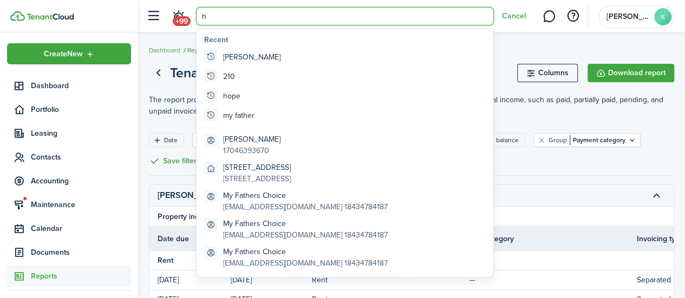
scroll to position [26, 0]
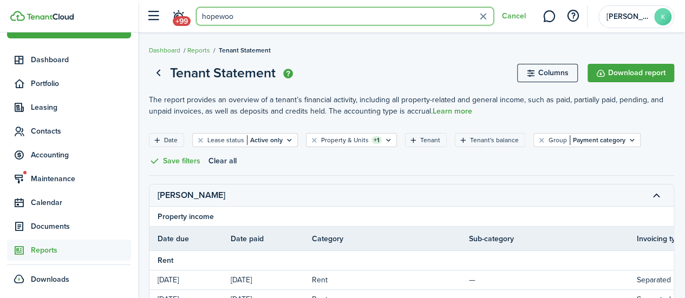
type input "hopewood"
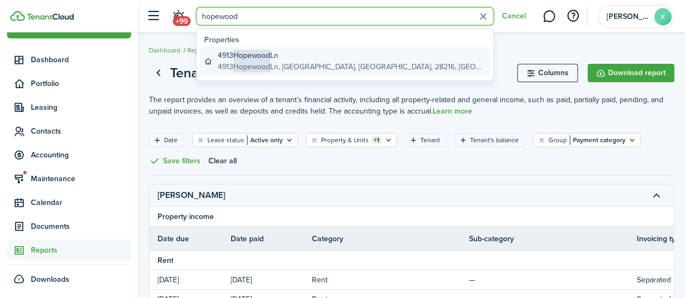
click at [407, 57] on link "[GEOGRAPHIC_DATA][STREET_ADDRESS][GEOGRAPHIC_DATA]" at bounding box center [345, 61] width 290 height 28
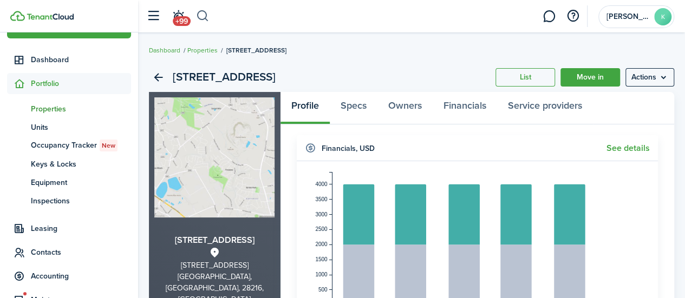
click at [207, 16] on button "button" at bounding box center [203, 16] width 14 height 18
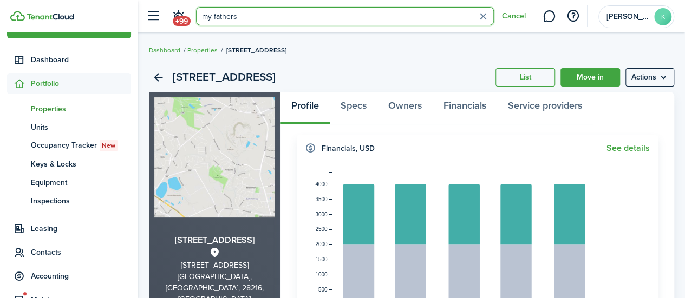
type input "my fathers"
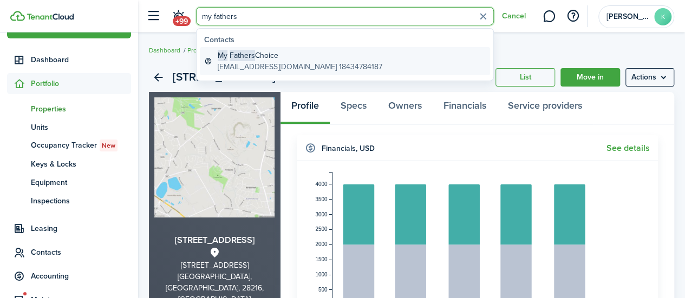
click at [291, 55] on global-search-item-title "My Fathers Choice" at bounding box center [300, 55] width 165 height 11
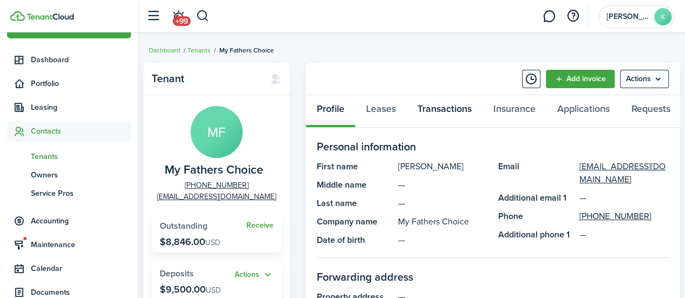
click at [460, 113] on link "Transactions" at bounding box center [445, 111] width 76 height 32
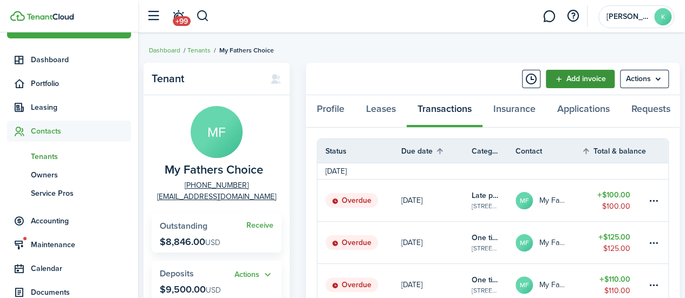
click at [586, 80] on link "Add invoice" at bounding box center [580, 79] width 69 height 18
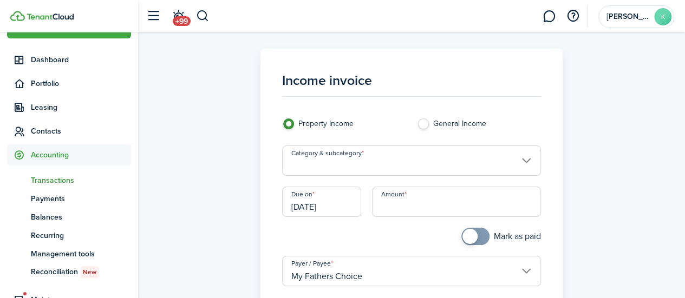
click at [367, 161] on input "Category & subcategory" at bounding box center [411, 161] width 259 height 30
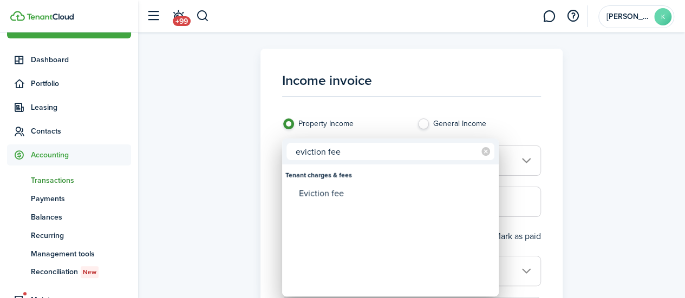
type input "eviction fee"
click at [358, 197] on div "Eviction fee" at bounding box center [395, 194] width 192 height 18
type input "Tenant charges & fees / Eviction fee"
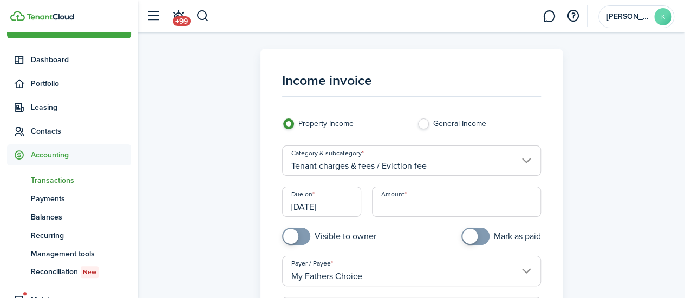
click at [433, 205] on input "Amount" at bounding box center [456, 202] width 169 height 30
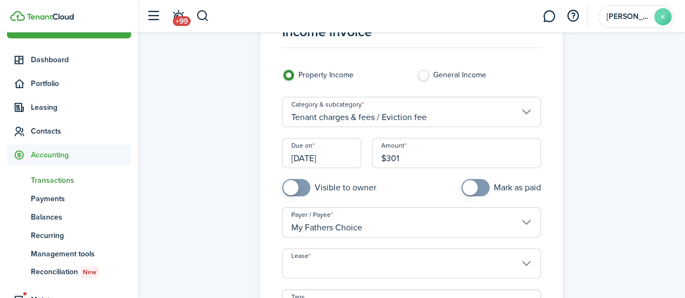
scroll to position [107, 0]
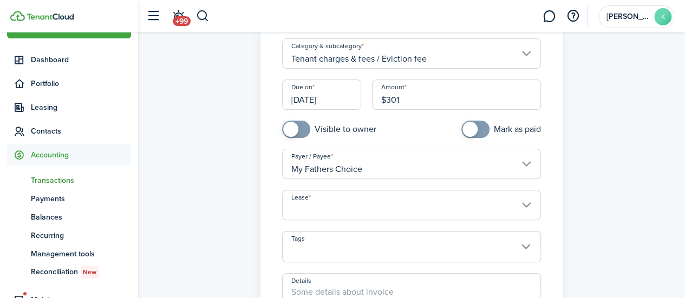
click at [325, 95] on input "[DATE]" at bounding box center [321, 95] width 79 height 30
type input "$301.00"
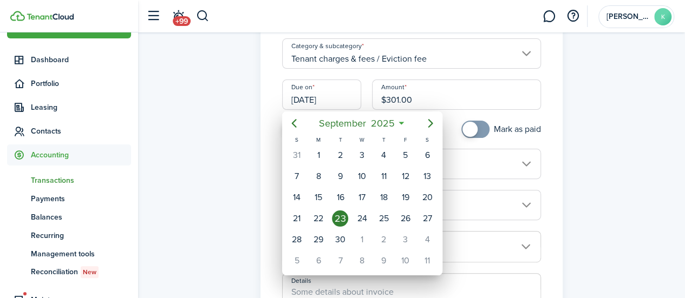
click at [322, 220] on div "22" at bounding box center [318, 219] width 16 height 16
type input "[DATE]"
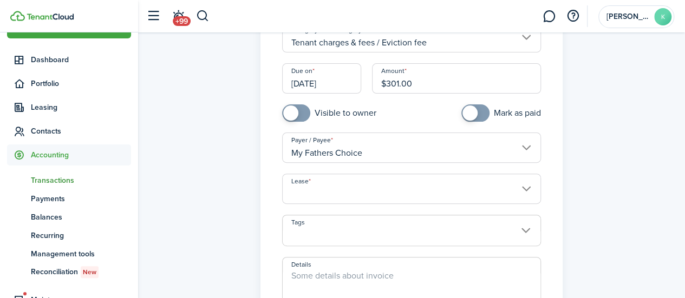
scroll to position [131, 0]
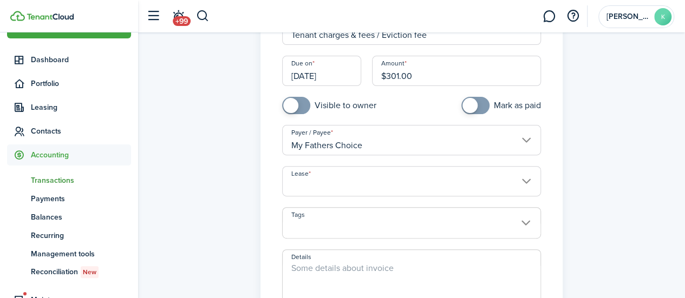
click at [518, 181] on input "Lease" at bounding box center [411, 181] width 259 height 30
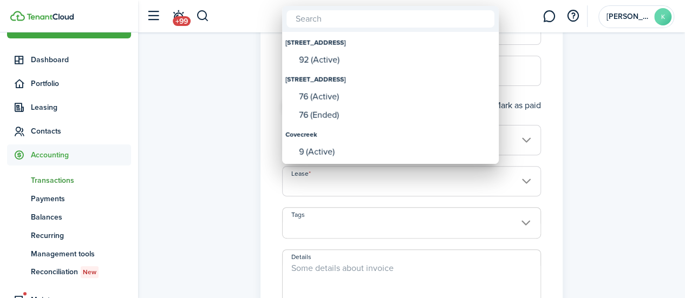
click at [418, 53] on div "92 (Active)" at bounding box center [395, 60] width 192 height 16
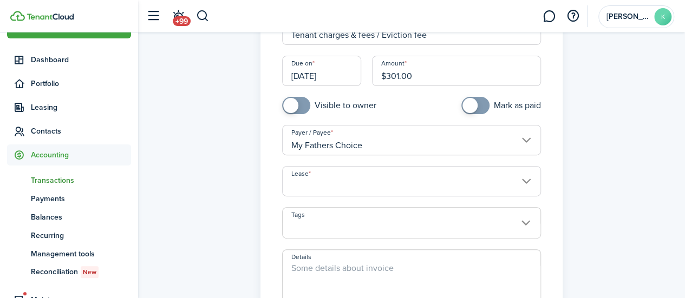
type input "[STREET_ADDRESS] Lease #92 (Active)"
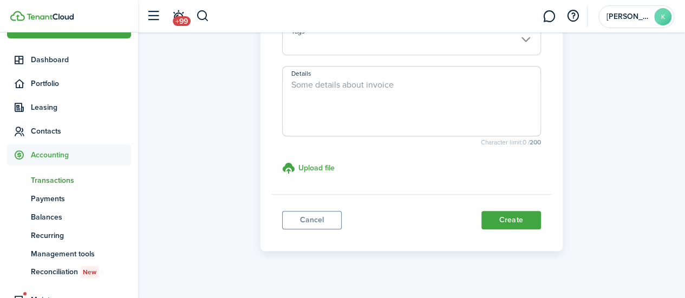
scroll to position [324, 0]
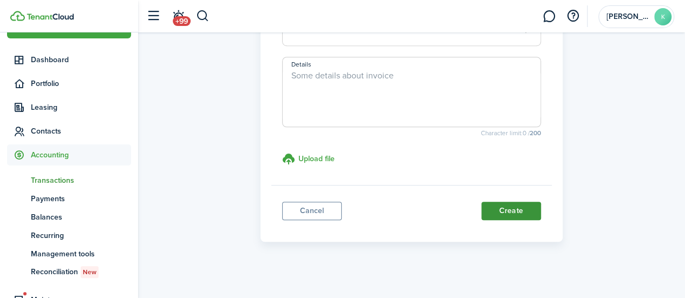
click at [518, 210] on button "Create" at bounding box center [511, 211] width 60 height 18
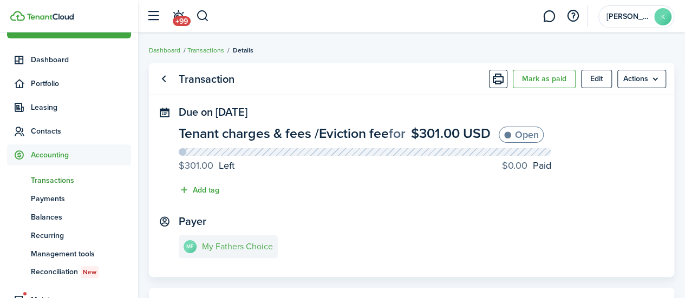
click at [229, 252] on link "MF My Fathers Choice" at bounding box center [228, 247] width 99 height 23
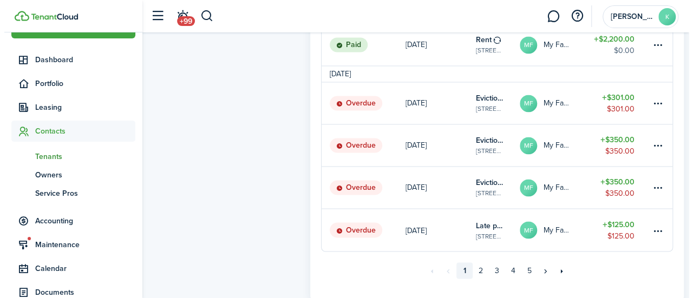
scroll to position [803, 0]
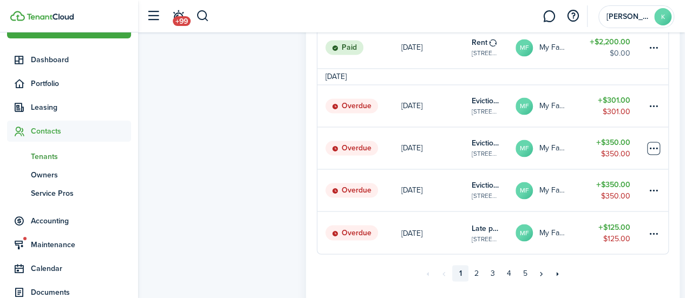
click at [651, 153] on table-menu-btn-icon at bounding box center [653, 148] width 13 height 13
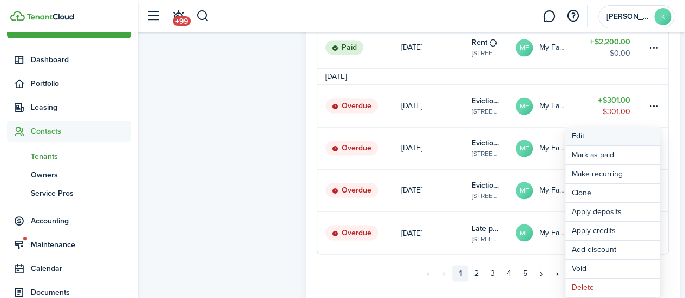
click at [623, 132] on button "Edit" at bounding box center [612, 136] width 95 height 18
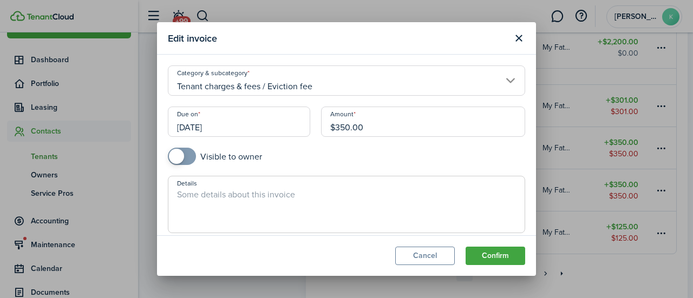
click at [388, 121] on input "$350.00" at bounding box center [423, 122] width 204 height 30
click at [498, 254] on button "Confirm" at bounding box center [496, 256] width 60 height 18
type input "$301.00"
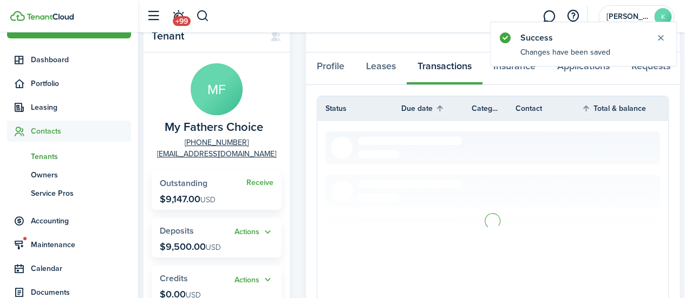
scroll to position [0, 0]
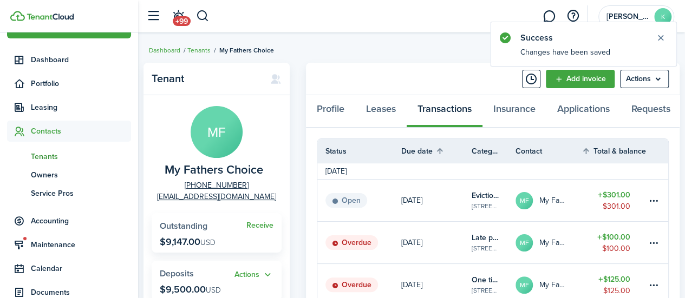
click at [209, 122] on avatar-text "MF" at bounding box center [217, 132] width 52 height 52
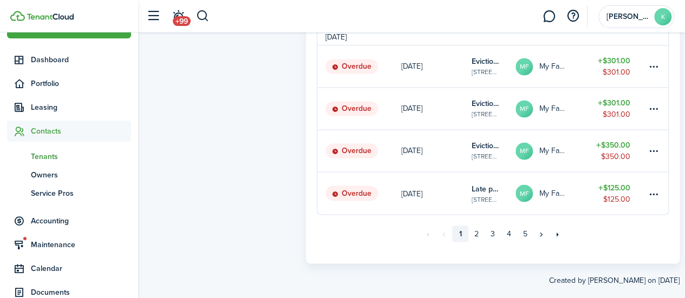
scroll to position [865, 0]
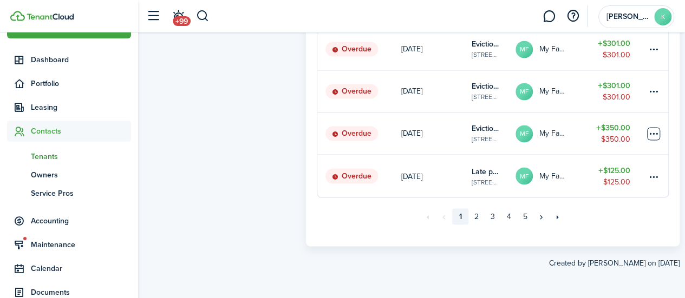
click at [656, 133] on table-menu-btn-icon at bounding box center [653, 133] width 13 height 13
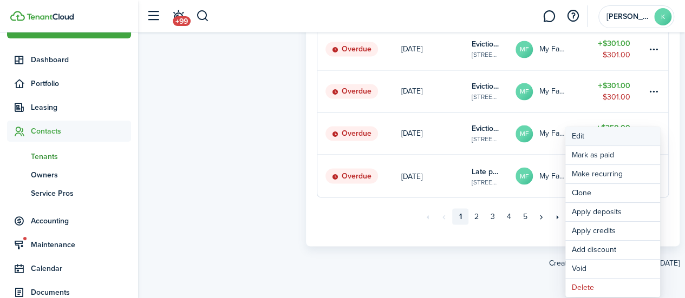
click at [585, 132] on button "Edit" at bounding box center [612, 136] width 95 height 18
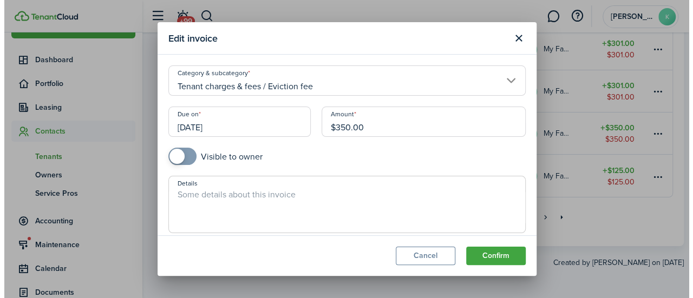
scroll to position [859, 0]
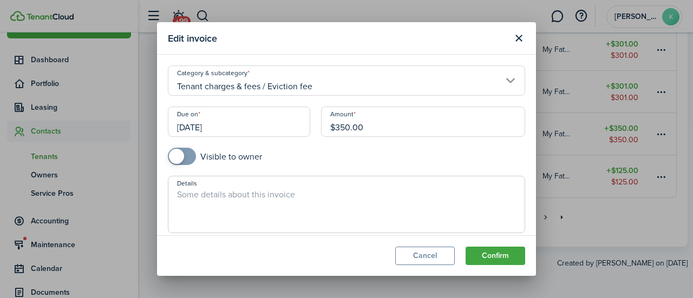
click at [398, 125] on input "$350.00" at bounding box center [423, 122] width 204 height 30
click at [500, 256] on button "Confirm" at bounding box center [496, 256] width 60 height 18
type input "$301.00"
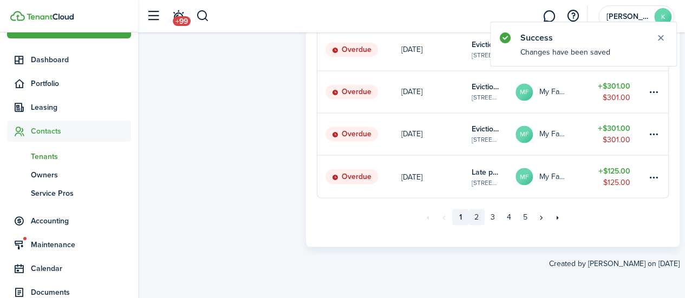
click at [479, 225] on link "2" at bounding box center [476, 217] width 16 height 16
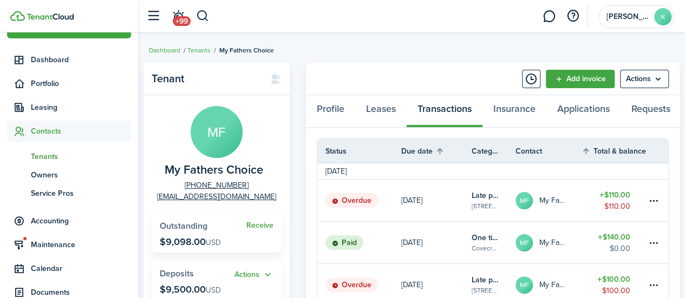
click at [222, 133] on avatar-text "MF" at bounding box center [217, 132] width 52 height 52
click at [244, 43] on ul "Dashboard Tenants My Fathers Choice" at bounding box center [211, 50] width 125 height 14
click at [251, 45] on span "My Fathers Choice" at bounding box center [246, 50] width 55 height 10
click at [243, 54] on span "My Fathers Choice" at bounding box center [246, 50] width 55 height 10
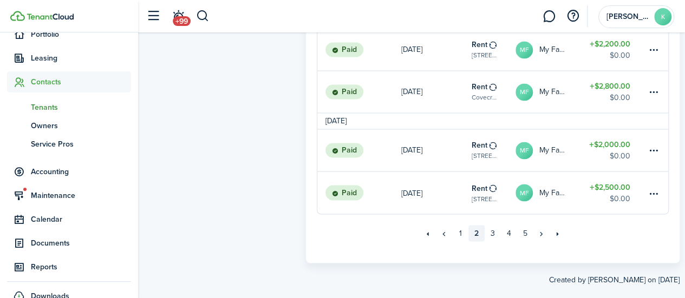
scroll to position [92, 0]
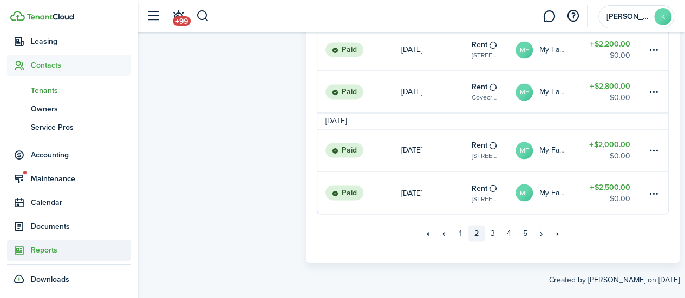
click at [62, 251] on span "Reports" at bounding box center [81, 250] width 100 height 11
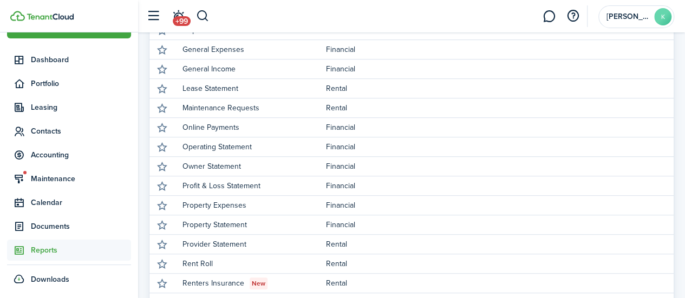
scroll to position [324, 0]
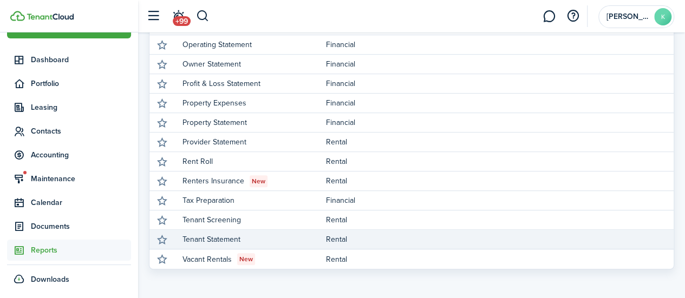
click at [229, 232] on link "Tenant Statement" at bounding box center [253, 239] width 143 height 19
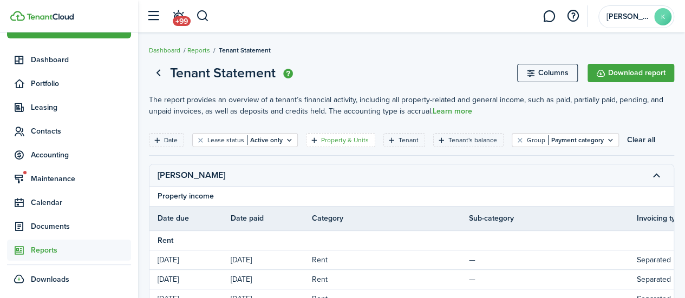
click at [335, 140] on filter-tag-label "Property & Units" at bounding box center [345, 140] width 48 height 10
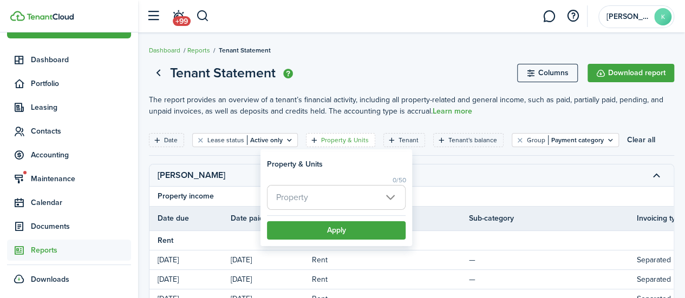
click at [309, 194] on span "Property" at bounding box center [336, 198] width 138 height 24
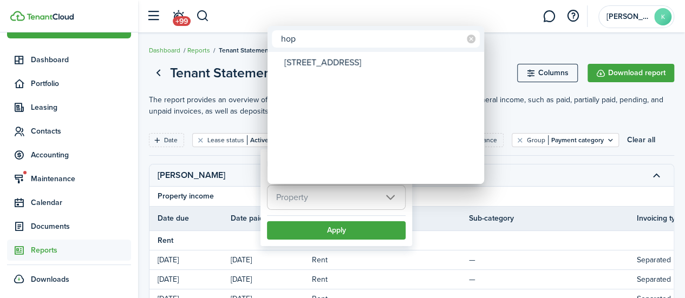
type input "hop"
click at [369, 67] on div "[STREET_ADDRESS]" at bounding box center [380, 63] width 192 height 18
type input "[STREET_ADDRESS]"
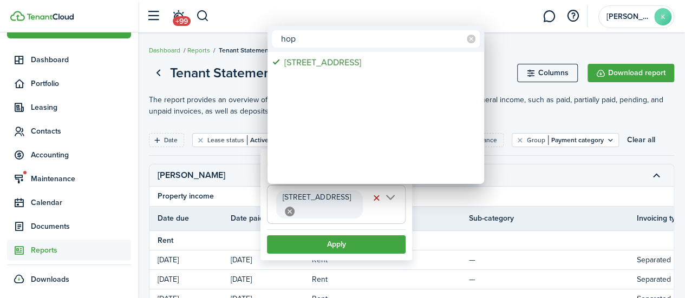
click at [382, 230] on div at bounding box center [342, 149] width 858 height 472
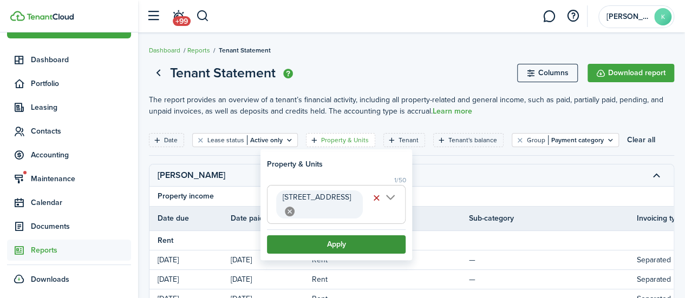
click at [325, 236] on button "Apply" at bounding box center [336, 245] width 139 height 18
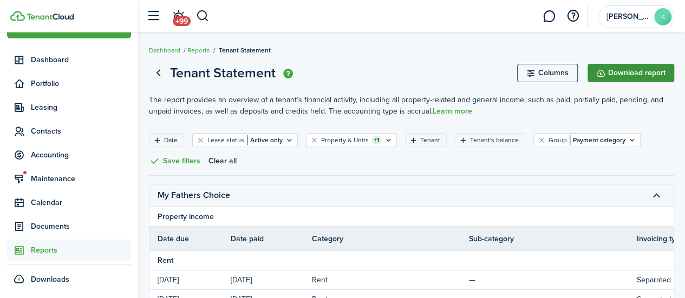
click at [632, 70] on button "Download report" at bounding box center [631, 73] width 87 height 18
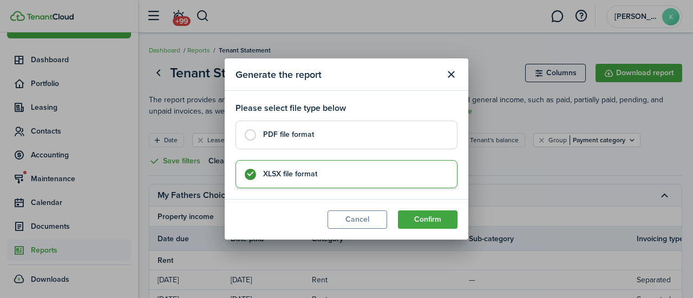
click at [383, 135] on control-radio-card-title "PDF file format" at bounding box center [354, 134] width 183 height 11
radio input "true"
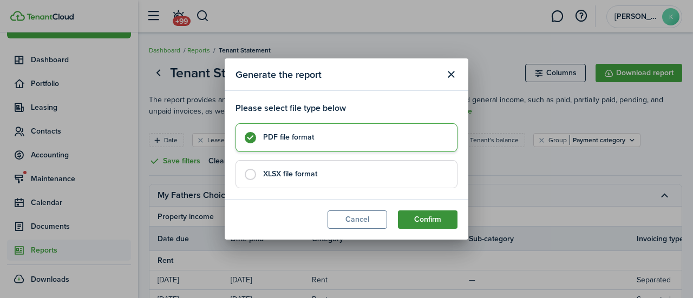
click at [436, 217] on button "Confirm" at bounding box center [428, 220] width 60 height 18
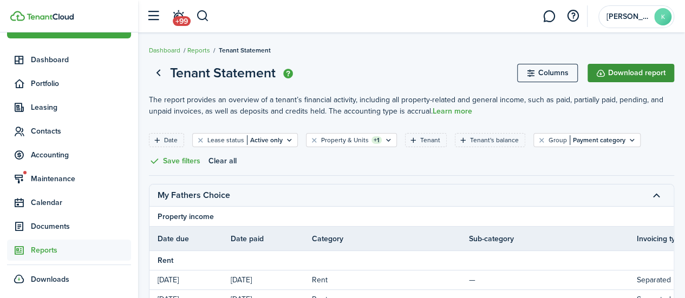
click at [630, 64] on button "Download report" at bounding box center [631, 73] width 87 height 18
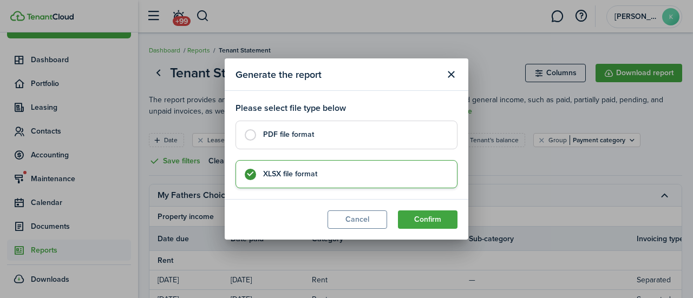
click at [357, 133] on control-radio-card-title "PDF file format" at bounding box center [354, 134] width 183 height 11
radio input "true"
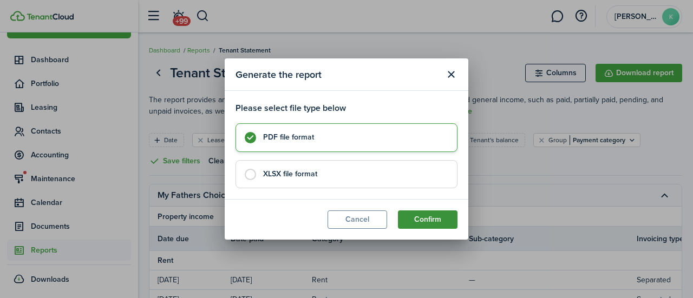
click at [434, 223] on button "Confirm" at bounding box center [428, 220] width 60 height 18
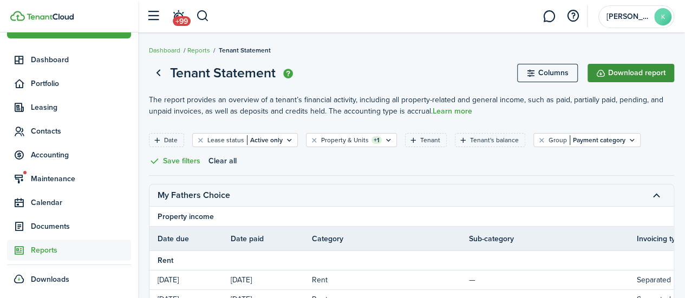
click at [629, 77] on button "Download report" at bounding box center [631, 73] width 87 height 18
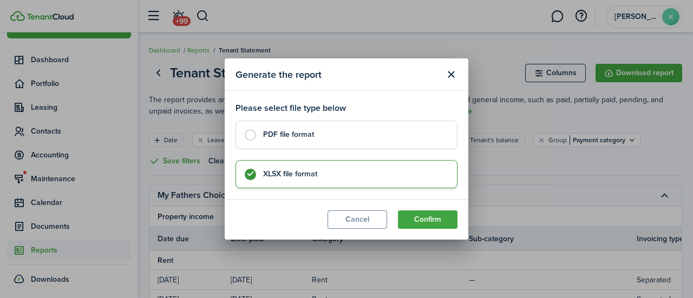
click at [406, 140] on control-radio-card-title "PDF file format" at bounding box center [354, 134] width 183 height 11
radio input "true"
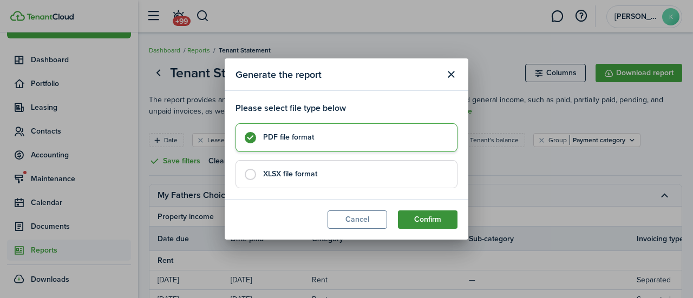
click at [438, 219] on button "Confirm" at bounding box center [428, 220] width 60 height 18
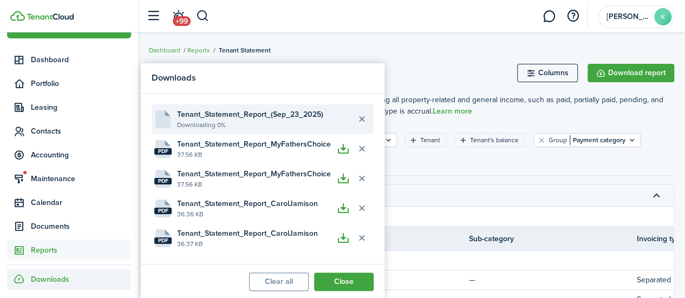
click at [277, 121] on file-description "Downloading 0%" at bounding box center [264, 125] width 175 height 10
click at [282, 122] on file-description "Downloading 0%" at bounding box center [264, 125] width 175 height 10
click at [253, 120] on file-size "37.55 KB" at bounding box center [255, 125] width 157 height 10
click at [339, 120] on button "button" at bounding box center [343, 119] width 18 height 18
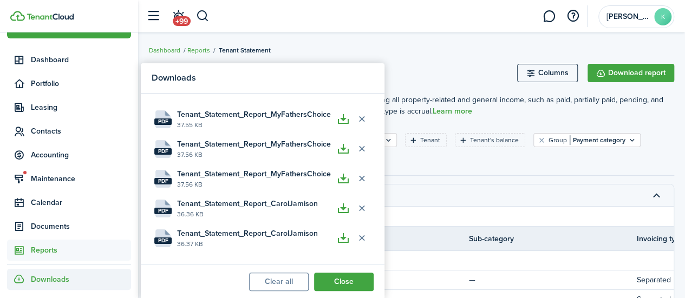
click at [429, 55] on breadcrumb "Dashboard Reports Tenant Statement" at bounding box center [411, 44] width 525 height 25
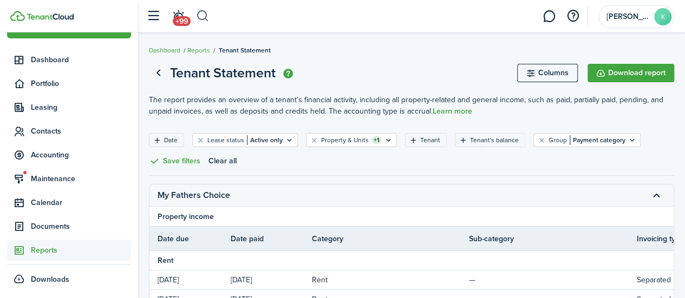
click at [204, 15] on button "button" at bounding box center [203, 16] width 14 height 18
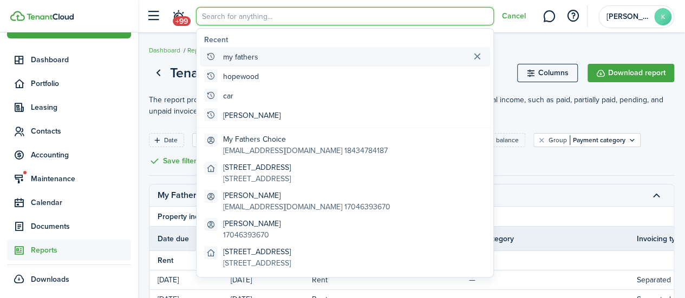
click at [323, 56] on global-search-item "my fathers" at bounding box center [345, 56] width 290 height 19
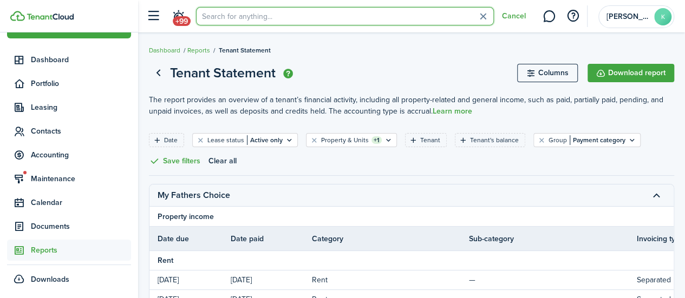
type input "my fathers"
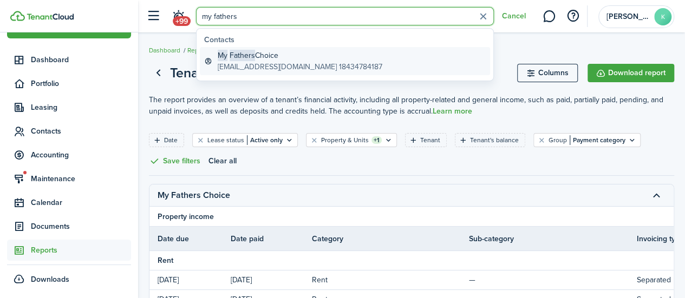
click at [334, 63] on global-search-item-description "[EMAIL_ADDRESS][DOMAIN_NAME] 18434784187" at bounding box center [300, 66] width 165 height 11
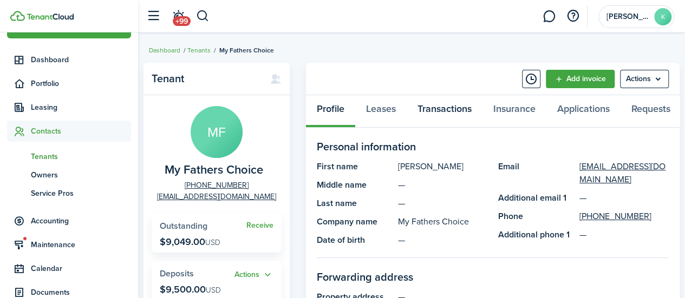
click at [435, 108] on link "Transactions" at bounding box center [445, 111] width 76 height 32
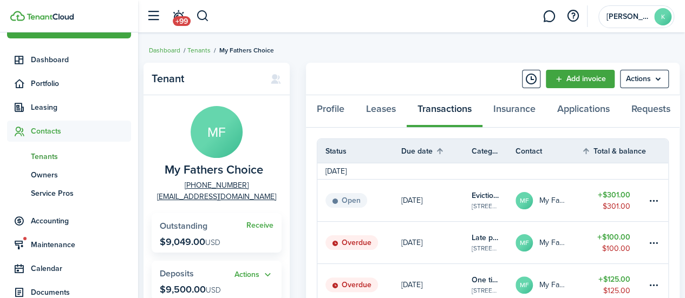
scroll to position [92, 0]
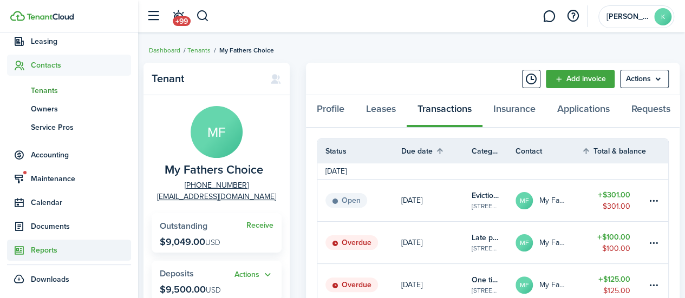
click at [56, 253] on span "Reports" at bounding box center [81, 250] width 100 height 11
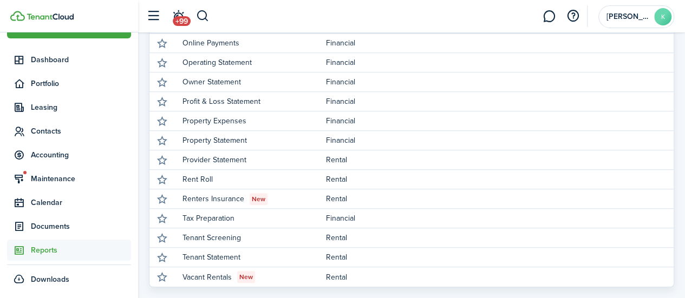
scroll to position [324, 0]
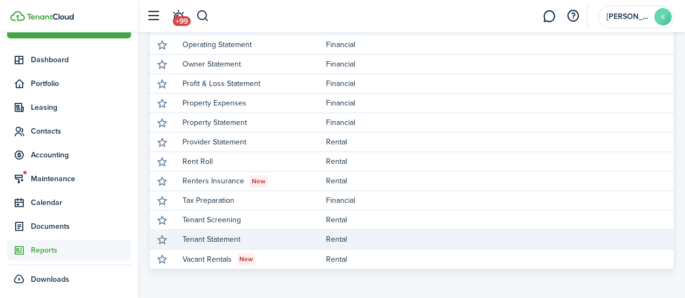
click at [221, 244] on link "Tenant Statement" at bounding box center [253, 239] width 143 height 19
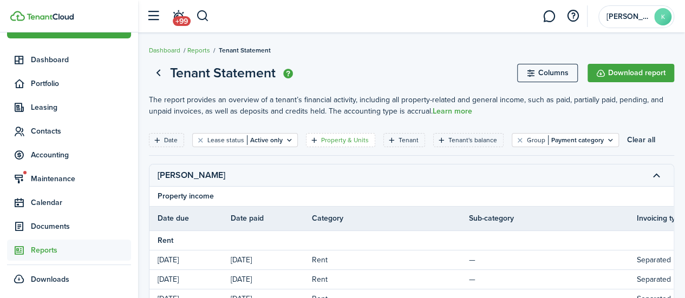
click at [342, 138] on filter-tag-label "Property & Units" at bounding box center [345, 140] width 48 height 10
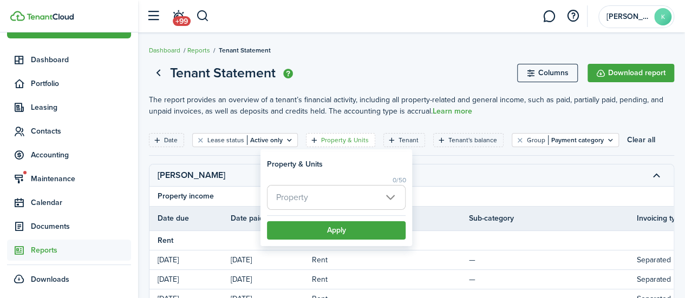
click at [332, 190] on span "Property" at bounding box center [336, 198] width 138 height 24
click at [328, 200] on div at bounding box center [342, 149] width 858 height 472
click at [334, 195] on span "Property" at bounding box center [336, 198] width 138 height 24
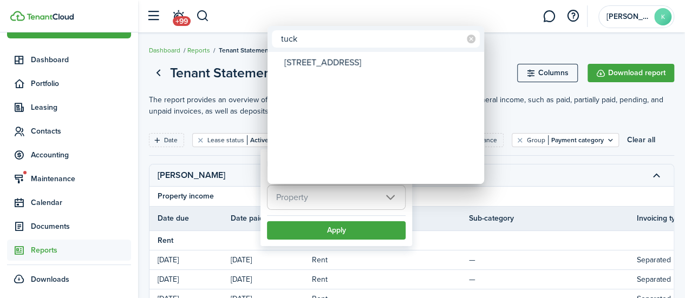
type input "tuck"
click at [385, 68] on div "[STREET_ADDRESS]" at bounding box center [380, 63] width 192 height 18
type input "[STREET_ADDRESS]"
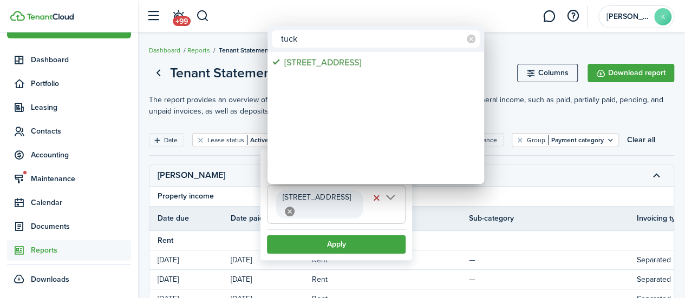
click at [328, 242] on div at bounding box center [342, 149] width 858 height 472
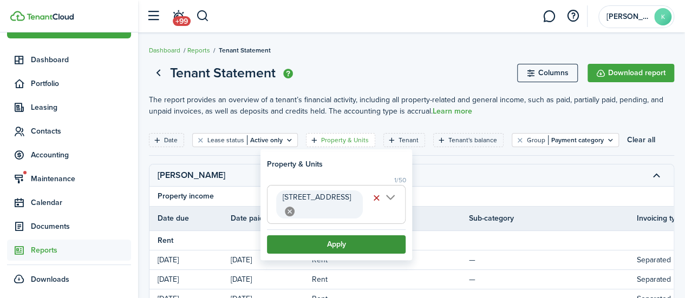
click at [328, 246] on button "Apply" at bounding box center [336, 245] width 139 height 18
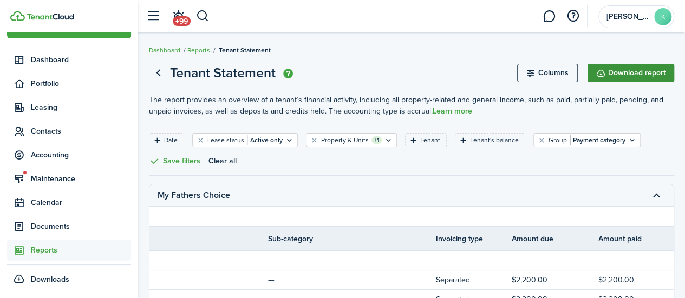
click at [611, 77] on button "Download report" at bounding box center [631, 73] width 87 height 18
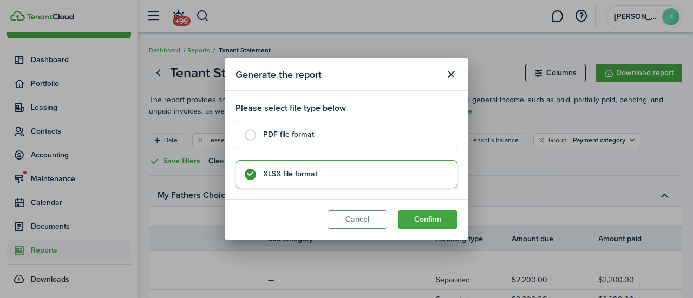
click at [358, 132] on control-radio-card-title "PDF file format" at bounding box center [354, 134] width 183 height 11
radio input "true"
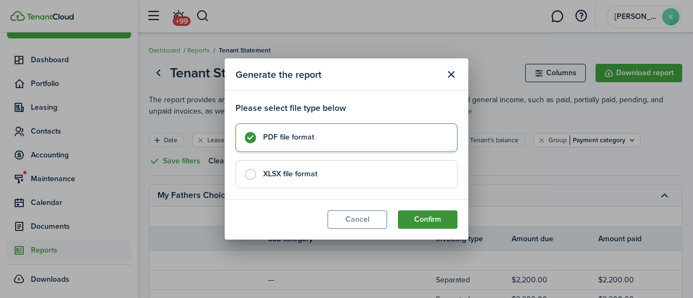
click at [428, 217] on button "Confirm" at bounding box center [428, 220] width 60 height 18
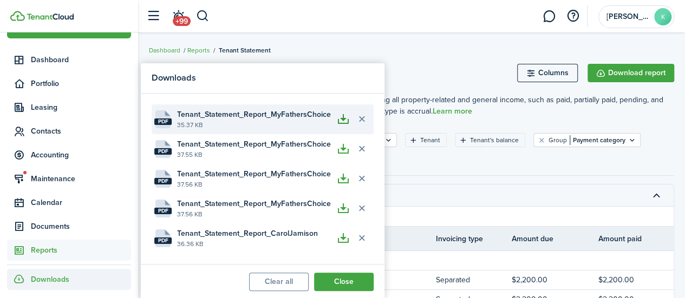
click at [346, 122] on button "button" at bounding box center [343, 119] width 18 height 18
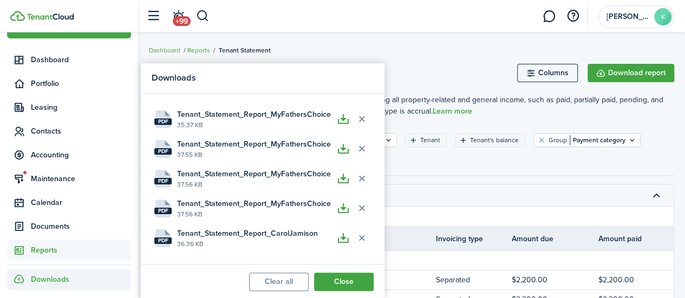
click at [456, 53] on breadcrumb "Dashboard Reports Tenant Statement" at bounding box center [411, 44] width 525 height 25
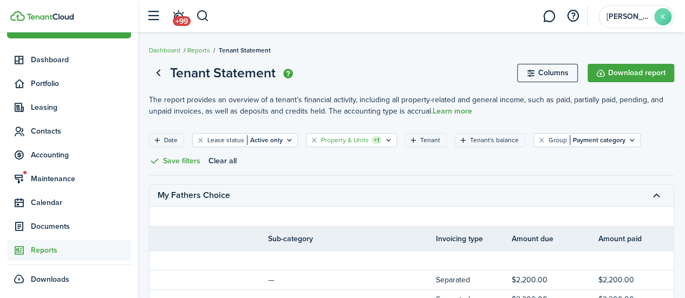
click at [366, 133] on filter-tag "Property & Units +1" at bounding box center [351, 140] width 91 height 14
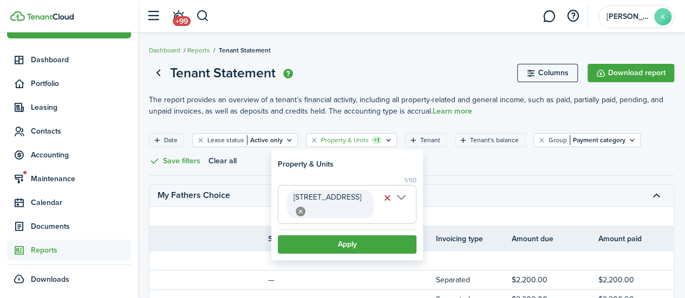
click at [395, 197] on span "[STREET_ADDRESS]" at bounding box center [347, 205] width 138 height 38
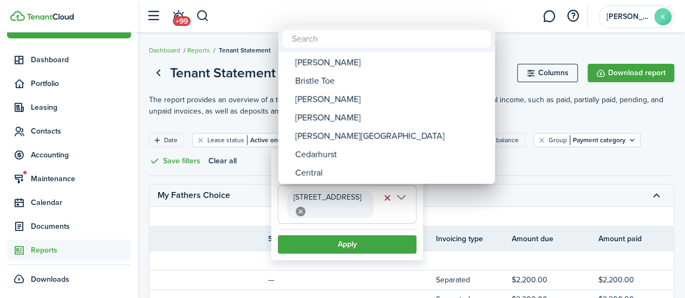
click at [399, 204] on div at bounding box center [342, 149] width 858 height 472
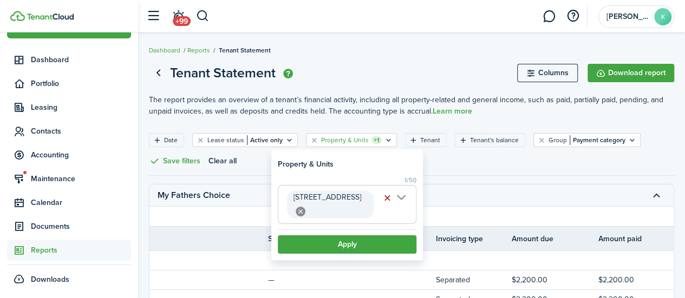
click at [384, 198] on button "button" at bounding box center [387, 198] width 15 height 15
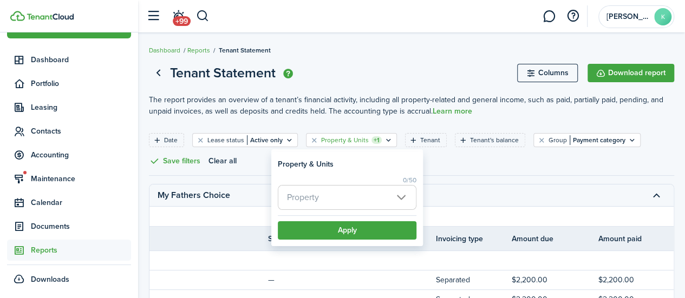
click at [356, 196] on span "Property" at bounding box center [347, 198] width 138 height 24
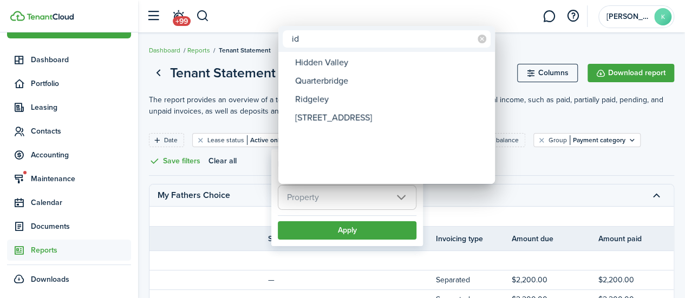
type input "id"
click at [412, 118] on div "[STREET_ADDRESS]" at bounding box center [391, 118] width 192 height 18
type input "[STREET_ADDRESS]"
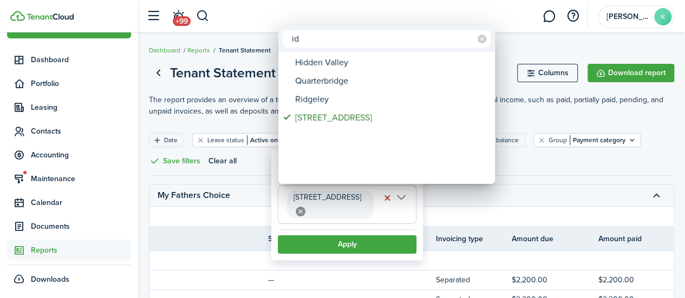
click at [366, 231] on div at bounding box center [342, 149] width 858 height 472
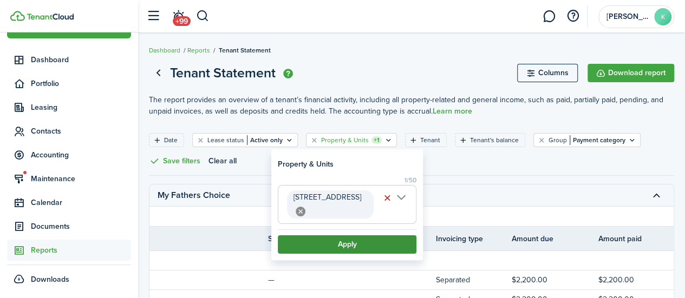
click at [345, 236] on button "Apply" at bounding box center [347, 245] width 139 height 18
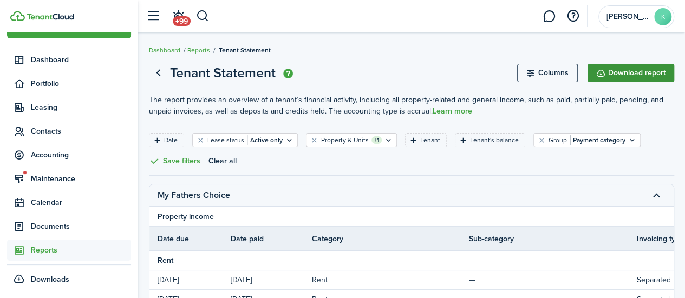
click at [615, 73] on button "Download report" at bounding box center [631, 73] width 87 height 18
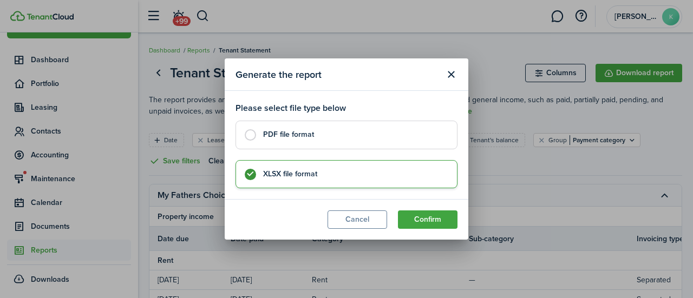
click at [369, 135] on control-radio-card-title "PDF file format" at bounding box center [354, 134] width 183 height 11
radio input "true"
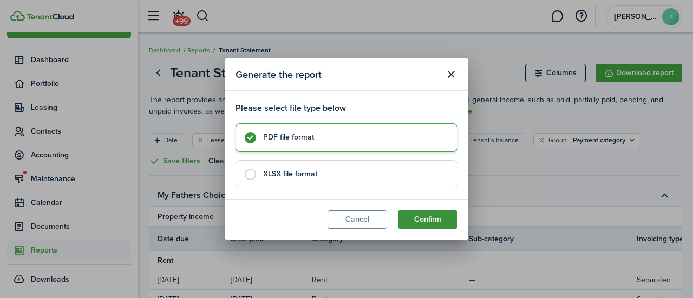
click at [434, 223] on button "Confirm" at bounding box center [428, 220] width 60 height 18
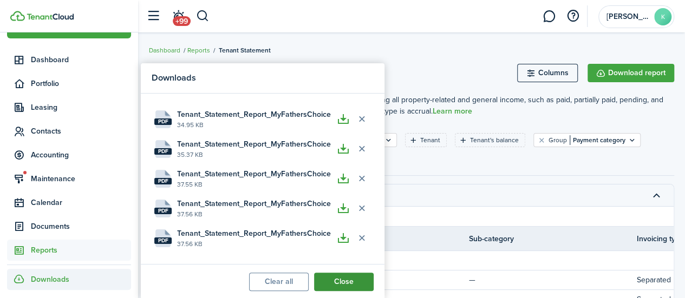
click at [346, 282] on button "Close" at bounding box center [344, 282] width 60 height 18
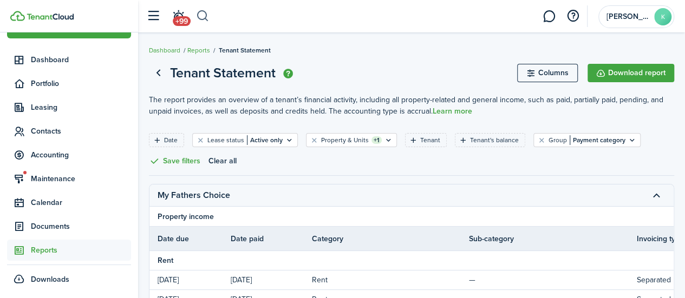
click at [207, 17] on button "button" at bounding box center [203, 16] width 14 height 18
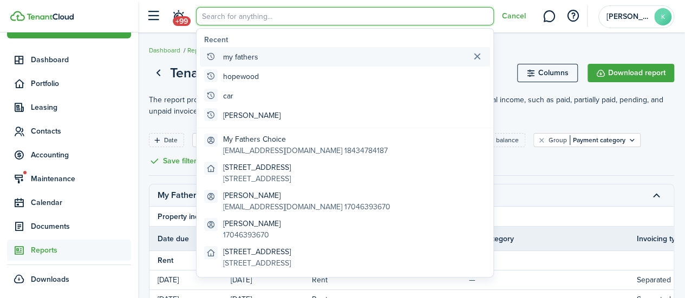
click at [267, 55] on global-search-item "my fathers" at bounding box center [345, 56] width 290 height 19
type input "my fathers"
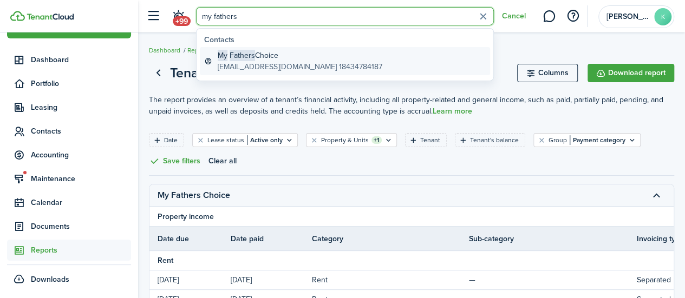
click at [321, 56] on global-search-item-title "My Fathers Choice" at bounding box center [300, 55] width 165 height 11
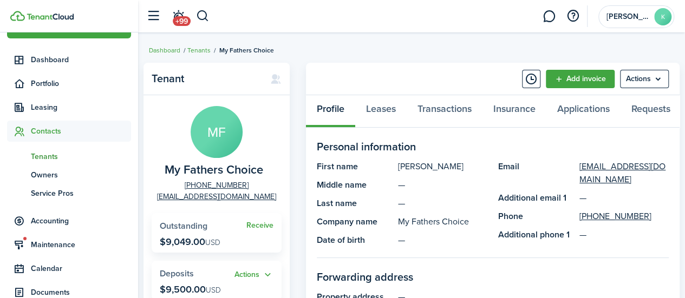
click at [481, 240] on panel-main-description "—" at bounding box center [442, 240] width 89 height 13
click at [441, 114] on link "Transactions" at bounding box center [445, 111] width 76 height 32
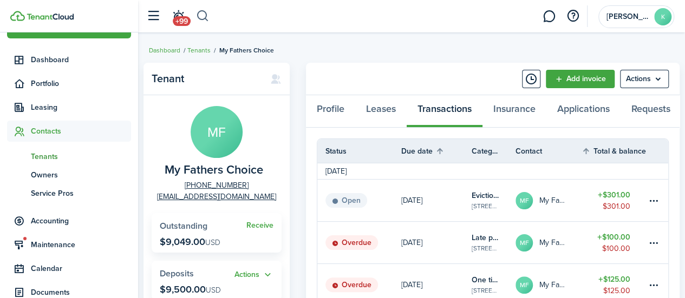
click at [207, 13] on button "button" at bounding box center [203, 16] width 14 height 18
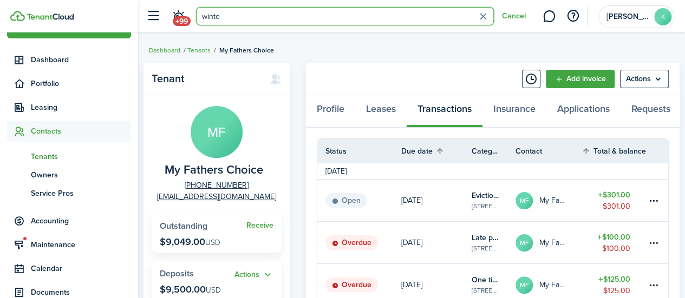
type input "winter"
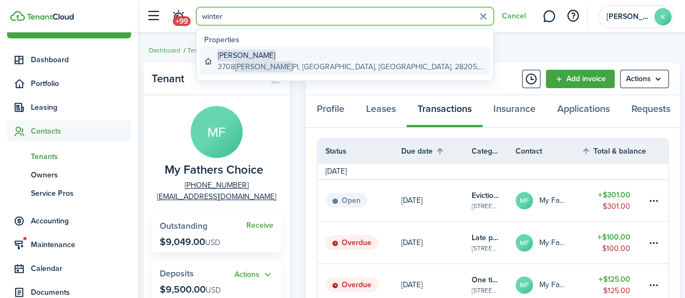
click at [406, 61] on link "[PERSON_NAME] [STREET_ADDRESS][PERSON_NAME]" at bounding box center [345, 61] width 290 height 28
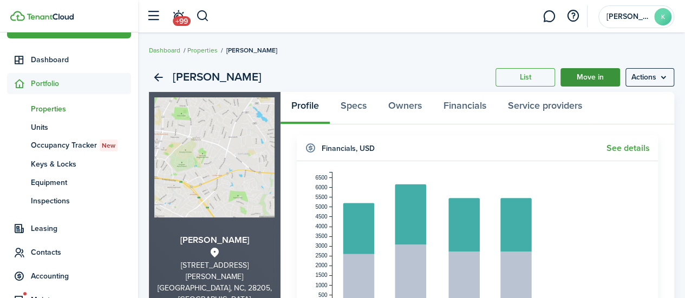
click at [584, 83] on link "Move in" at bounding box center [590, 77] width 60 height 18
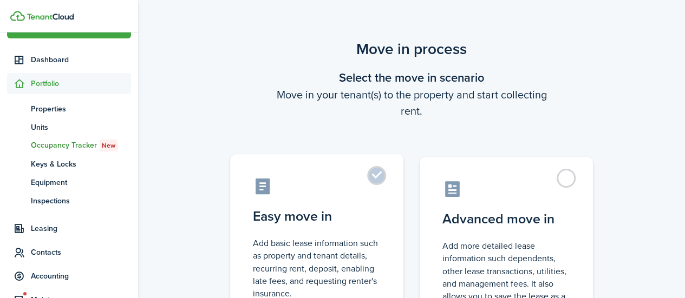
click at [367, 183] on control-radio-card-icon at bounding box center [317, 186] width 128 height 19
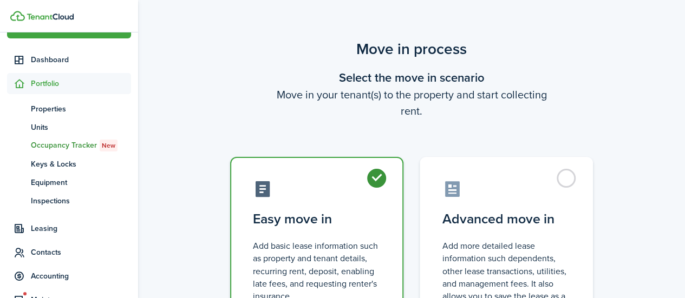
radio input "true"
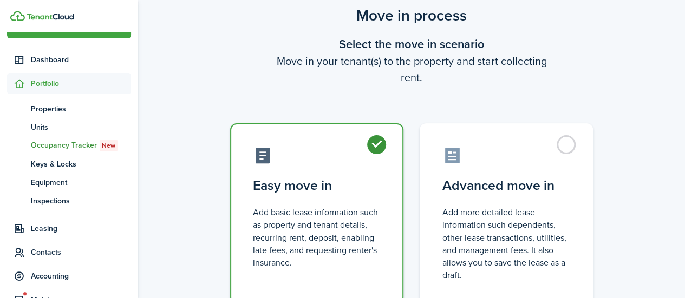
scroll to position [120, 0]
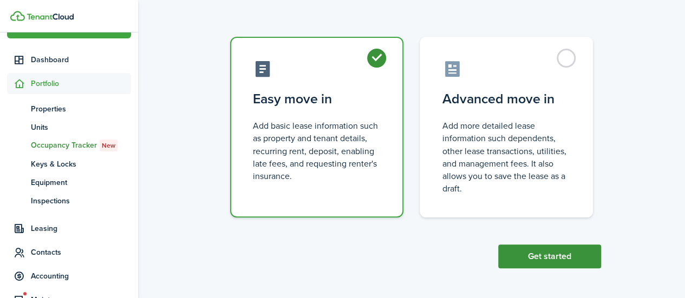
click at [559, 259] on button "Get started" at bounding box center [549, 257] width 103 height 24
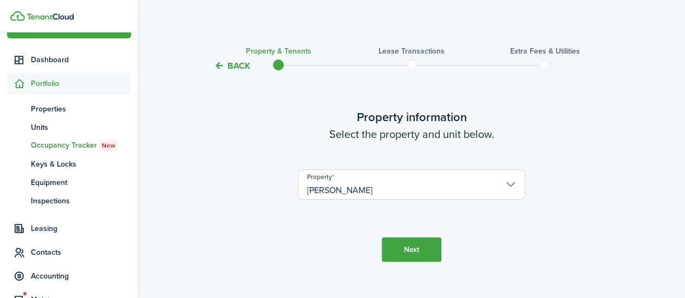
click at [412, 249] on button "Next" at bounding box center [412, 250] width 60 height 24
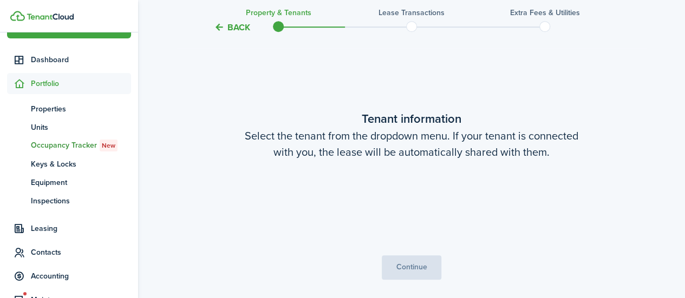
scroll to position [241, 0]
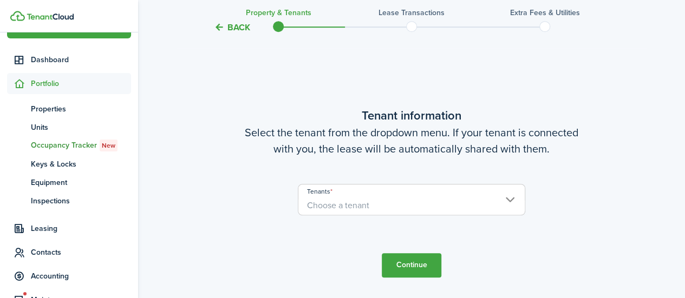
click at [466, 204] on span "Choose a tenant" at bounding box center [411, 206] width 226 height 18
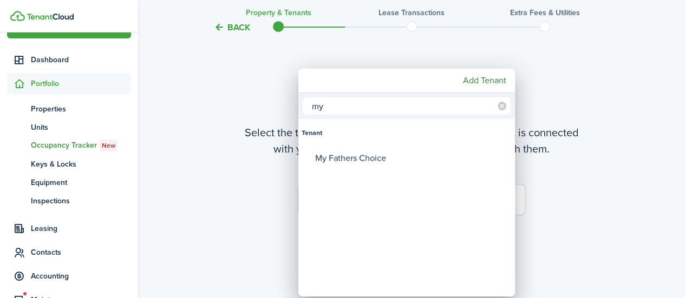
type input "my"
click at [339, 153] on div "My Fathers Choice" at bounding box center [411, 158] width 192 height 25
type input "My Fathers Choice"
click at [567, 244] on div at bounding box center [342, 149] width 858 height 472
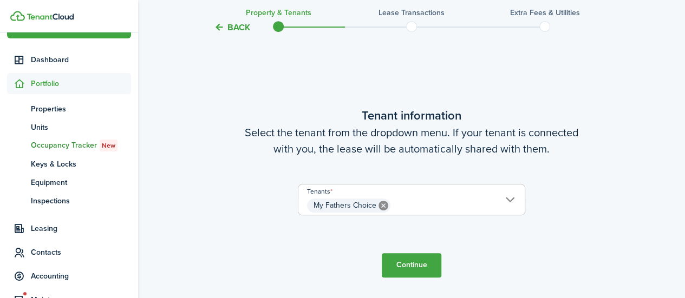
click at [406, 266] on button "Continue" at bounding box center [412, 265] width 60 height 24
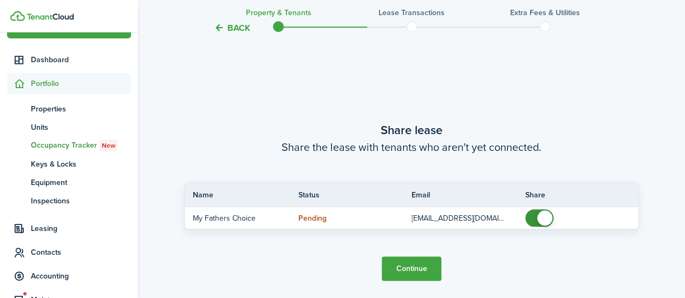
scroll to position [539, 0]
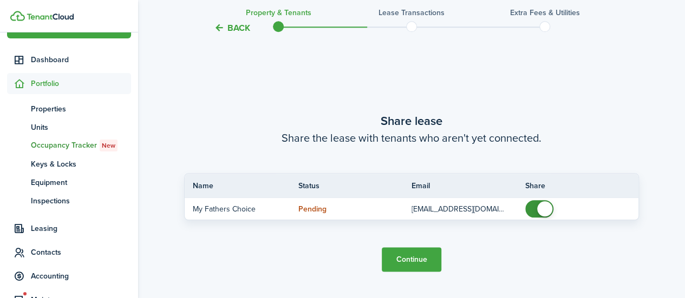
click at [409, 261] on button "Continue" at bounding box center [412, 259] width 60 height 24
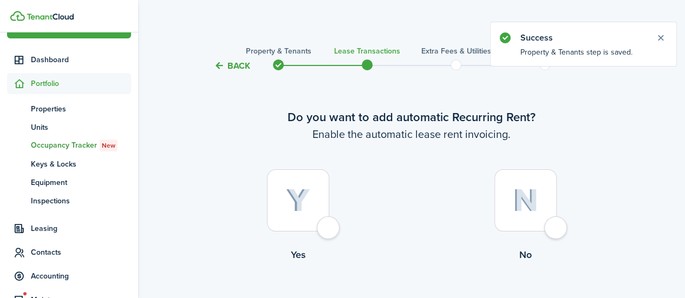
click at [329, 223] on div at bounding box center [298, 200] width 62 height 62
radio input "true"
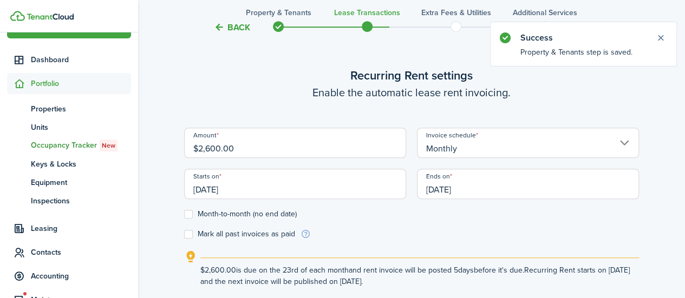
scroll to position [298, 0]
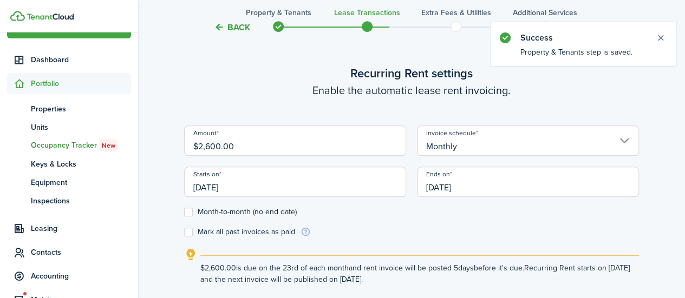
click at [469, 141] on input "Monthly" at bounding box center [528, 141] width 222 height 30
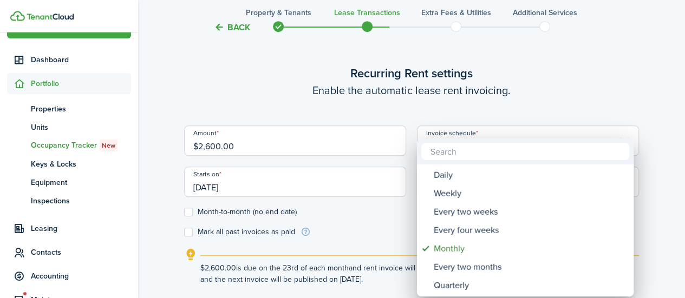
click at [378, 234] on div at bounding box center [342, 149] width 858 height 472
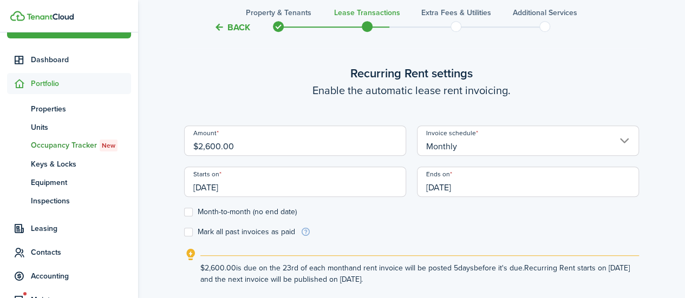
click at [254, 190] on input "[DATE]" at bounding box center [295, 182] width 222 height 30
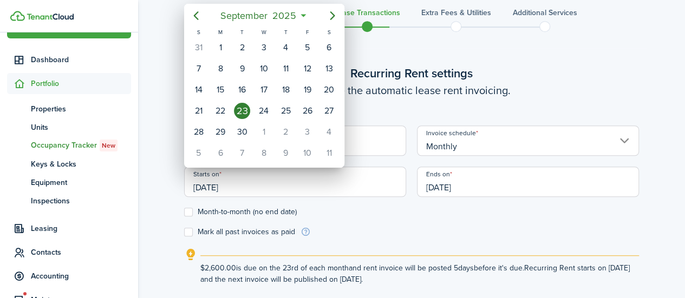
click at [256, 17] on span "September" at bounding box center [244, 15] width 52 height 19
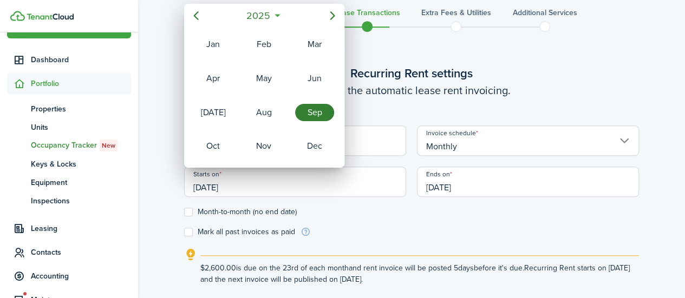
click at [260, 11] on span "2025" at bounding box center [258, 15] width 29 height 19
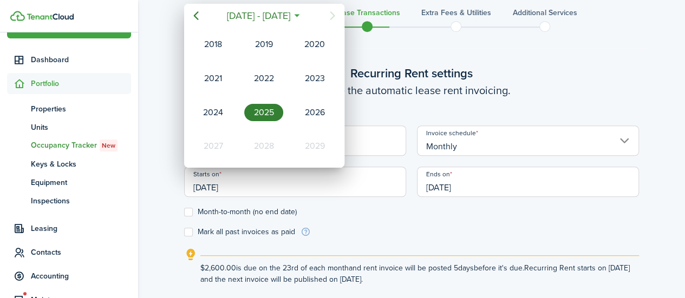
click at [212, 76] on div "2021" at bounding box center [213, 78] width 39 height 17
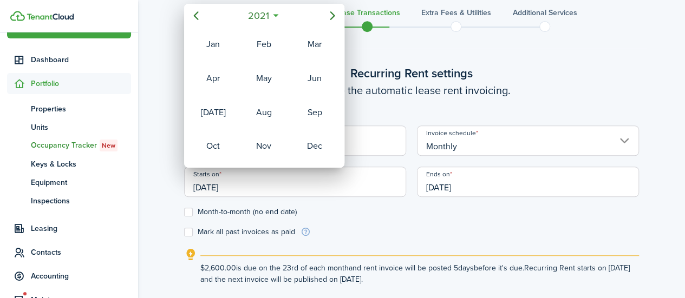
click at [218, 141] on div "Oct" at bounding box center [213, 146] width 39 height 17
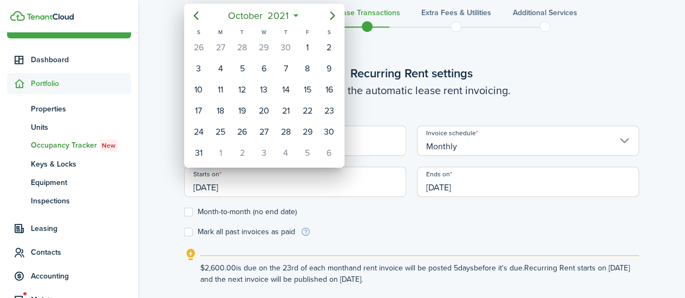
click at [310, 48] on div "1" at bounding box center [307, 48] width 16 height 16
type input "[DATE]"
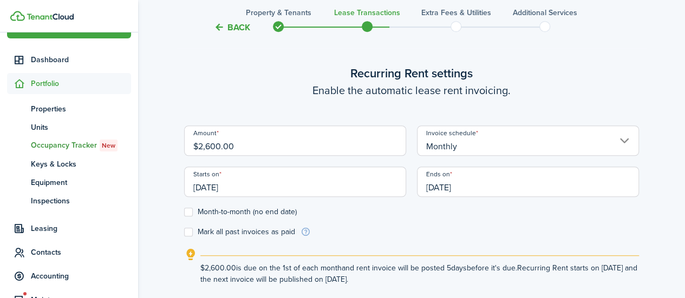
click at [453, 192] on input "[DATE]" at bounding box center [528, 182] width 222 height 30
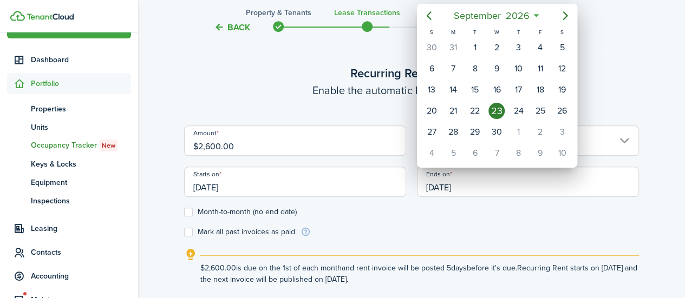
click at [565, 17] on icon "Next page" at bounding box center [565, 15] width 5 height 9
click at [558, 17] on mbsc-button "Next page" at bounding box center [565, 16] width 22 height 22
click at [563, 17] on icon "Next page" at bounding box center [565, 15] width 13 height 13
click at [517, 131] on div "31" at bounding box center [518, 132] width 16 height 16
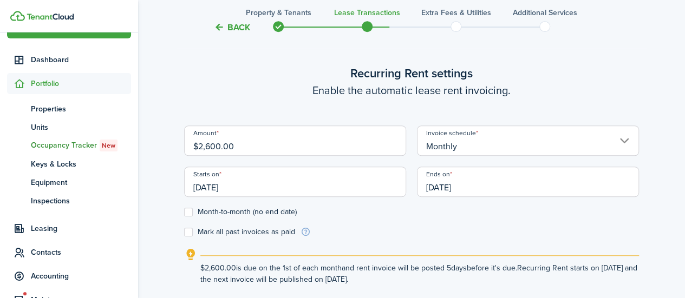
click at [444, 181] on input "[DATE]" at bounding box center [528, 182] width 222 height 30
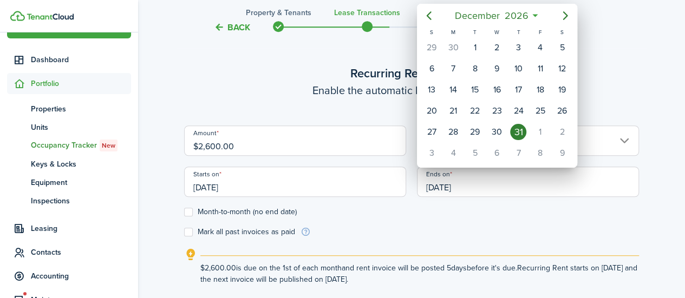
click at [430, 15] on icon "Previous page" at bounding box center [428, 15] width 13 height 13
click at [563, 129] on div "31" at bounding box center [562, 132] width 16 height 16
type input "[DATE]"
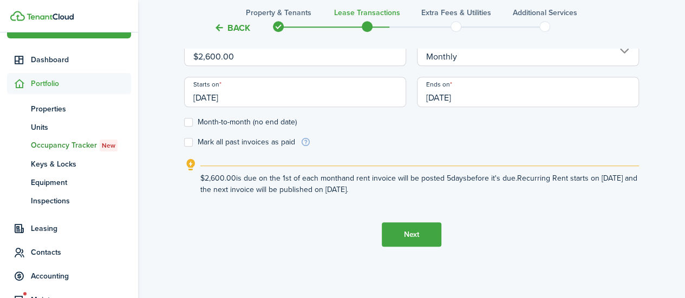
click at [413, 231] on button "Next" at bounding box center [412, 235] width 60 height 24
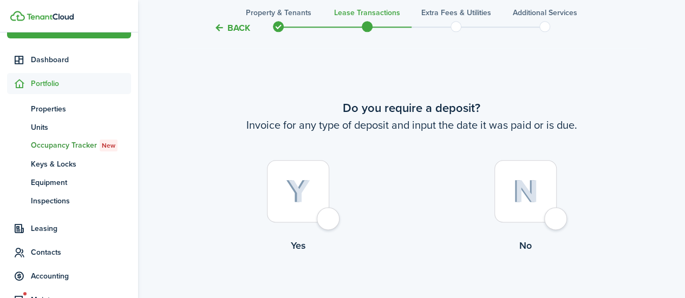
scroll to position [613, 0]
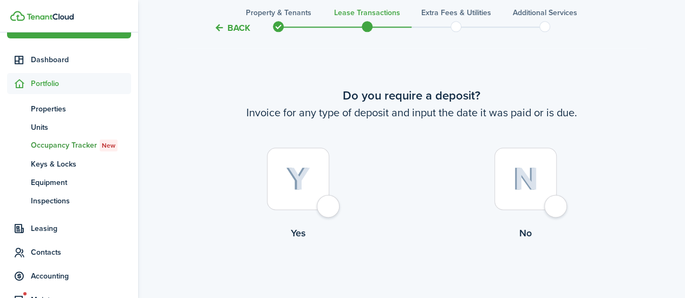
click at [329, 210] on div at bounding box center [298, 179] width 62 height 62
radio input "true"
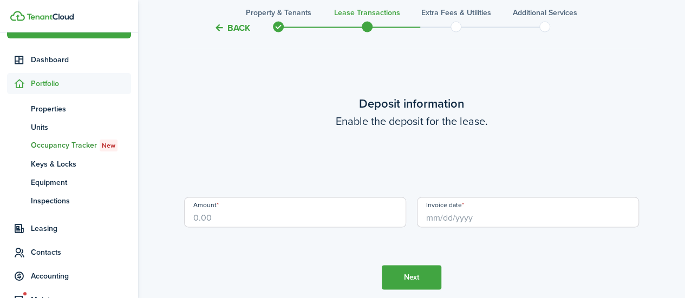
scroll to position [912, 0]
click at [328, 213] on input "Amount" at bounding box center [295, 212] width 222 height 30
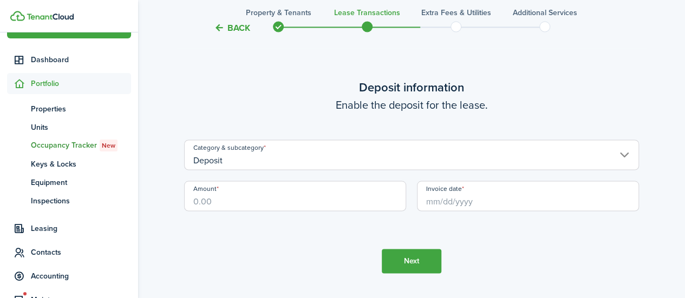
scroll to position [964, 0]
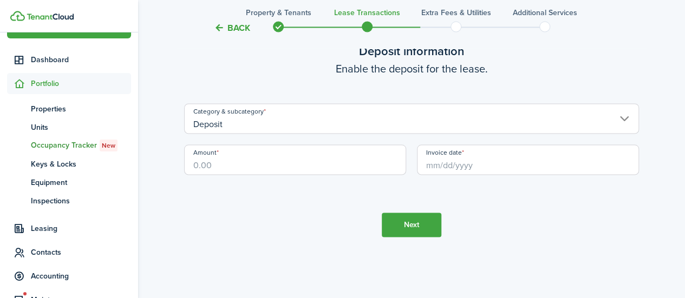
click at [351, 169] on input "Amount" at bounding box center [295, 160] width 222 height 30
click at [444, 160] on input "Invoice date" at bounding box center [528, 160] width 222 height 30
type input "$2,600.00"
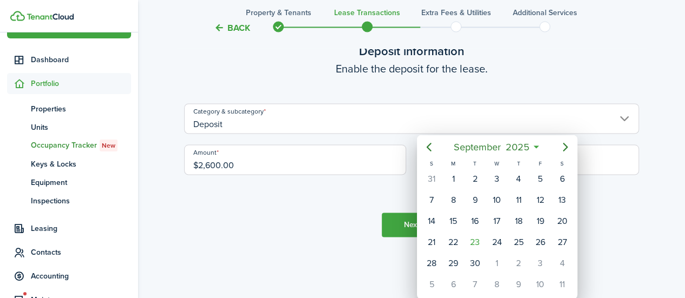
click at [475, 147] on span "September" at bounding box center [477, 147] width 52 height 19
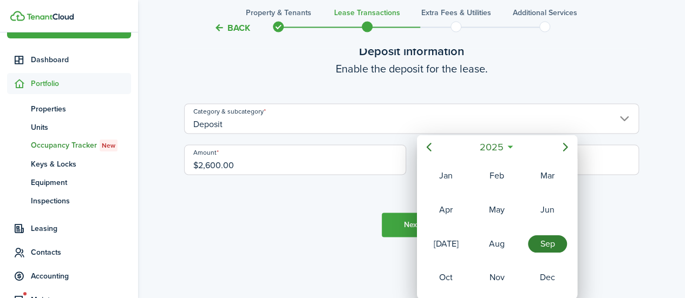
click at [486, 152] on span "2025" at bounding box center [491, 147] width 29 height 19
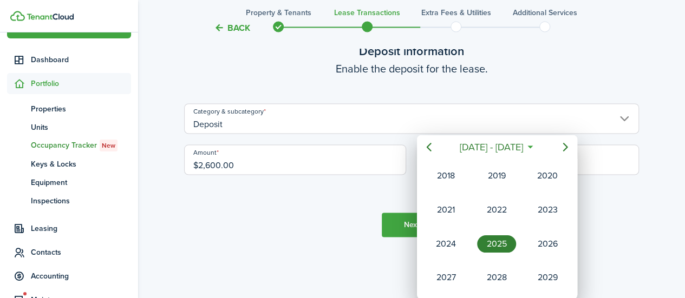
click at [449, 207] on div "2021" at bounding box center [446, 209] width 39 height 17
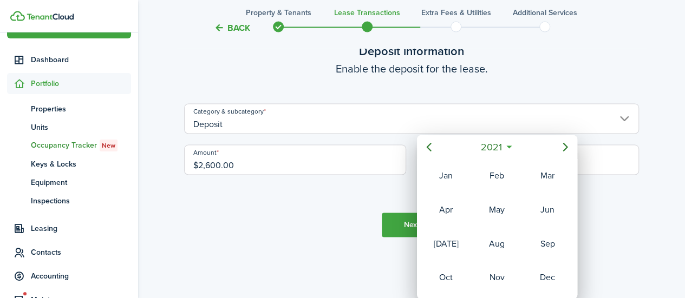
click at [443, 280] on div "Oct" at bounding box center [446, 277] width 39 height 17
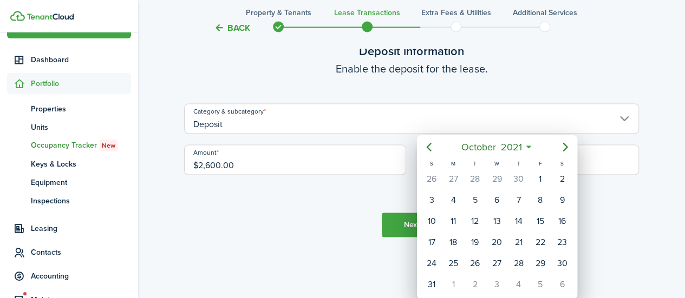
click at [536, 180] on div "1" at bounding box center [540, 179] width 16 height 16
type input "[DATE]"
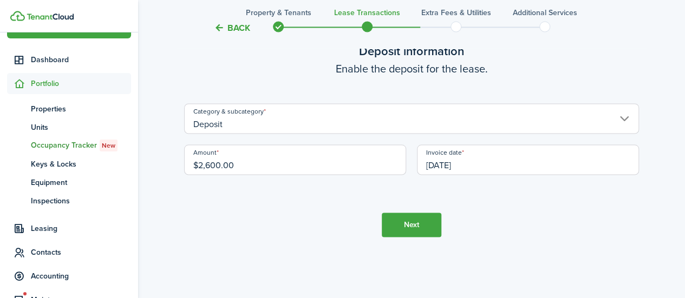
click at [246, 162] on input "$2,600.00" at bounding box center [295, 160] width 222 height 30
click at [407, 230] on button "Next" at bounding box center [412, 225] width 60 height 24
type input "$2,200.00"
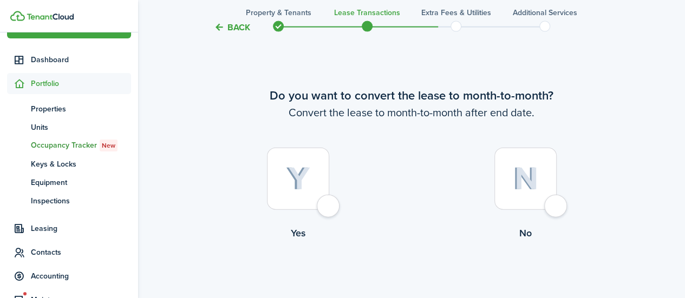
scroll to position [1211, 0]
click at [319, 205] on div at bounding box center [298, 178] width 62 height 62
radio input "true"
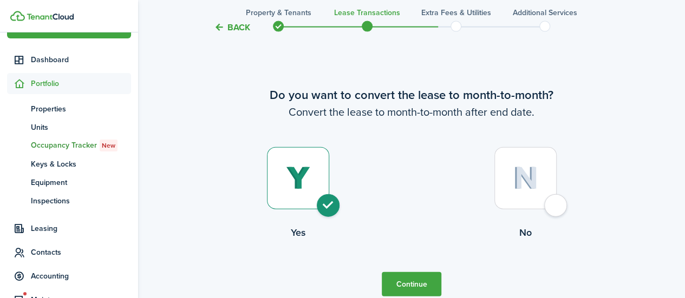
click at [422, 283] on button "Continue" at bounding box center [412, 284] width 60 height 24
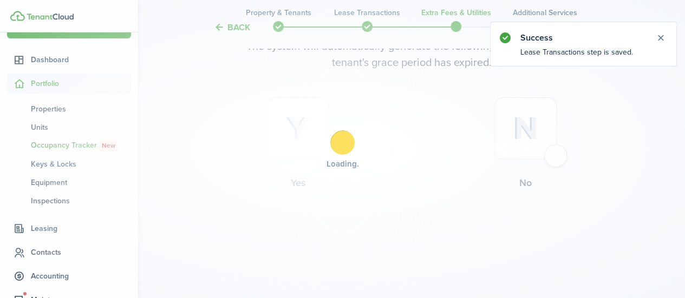
scroll to position [0, 0]
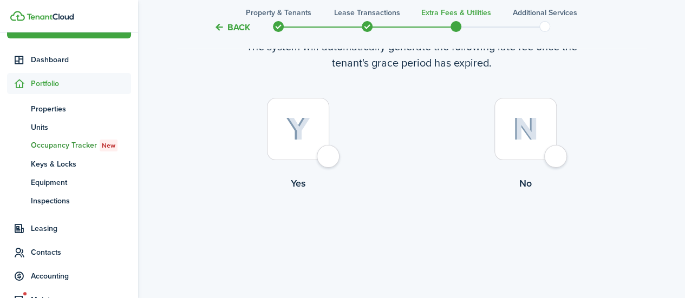
click at [329, 158] on div at bounding box center [298, 129] width 62 height 62
radio input "true"
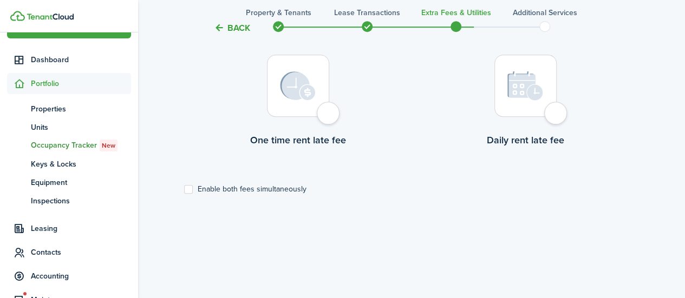
click at [329, 114] on div at bounding box center [298, 86] width 62 height 62
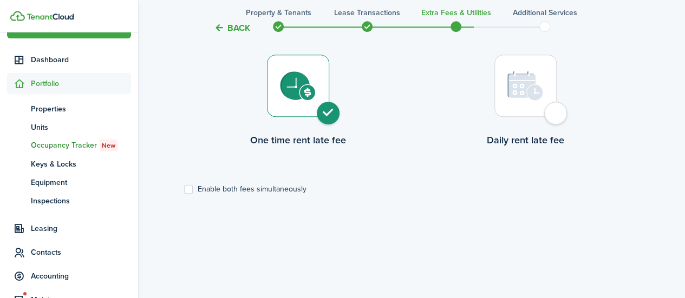
radio input "true"
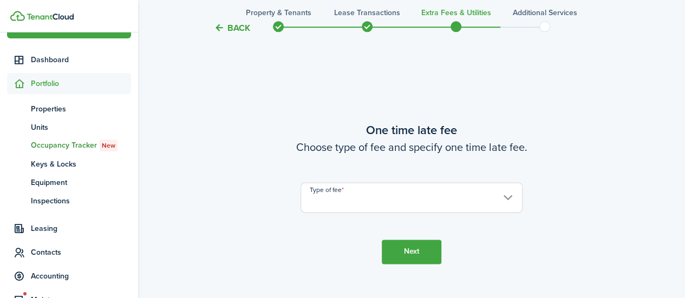
scroll to position [612, 0]
click at [353, 196] on input "Type of fee" at bounding box center [412, 197] width 222 height 30
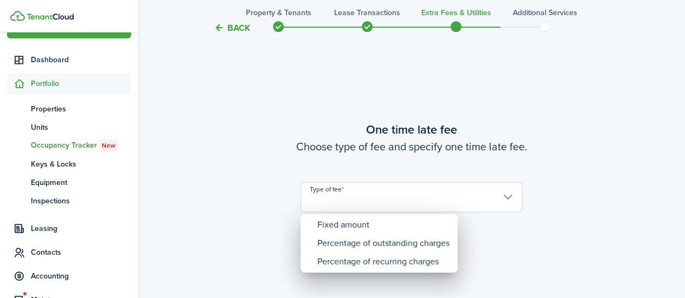
click at [341, 265] on div "Percentage of recurring charges" at bounding box center [383, 262] width 132 height 18
type input "Percentage of recurring charges"
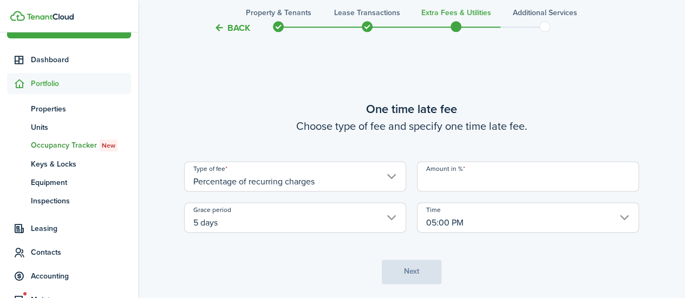
click at [445, 178] on input "Amount in %" at bounding box center [528, 176] width 222 height 30
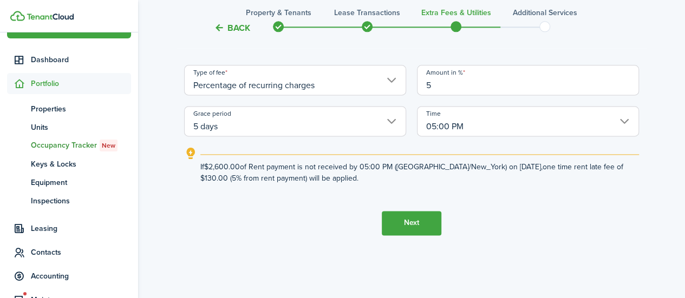
type input "5"
click at [412, 229] on button "Next" at bounding box center [412, 223] width 60 height 24
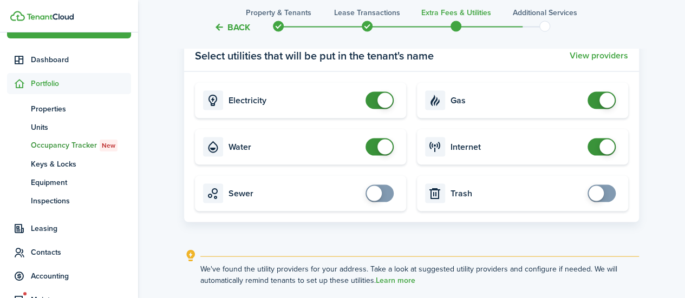
scroll to position [1033, 0]
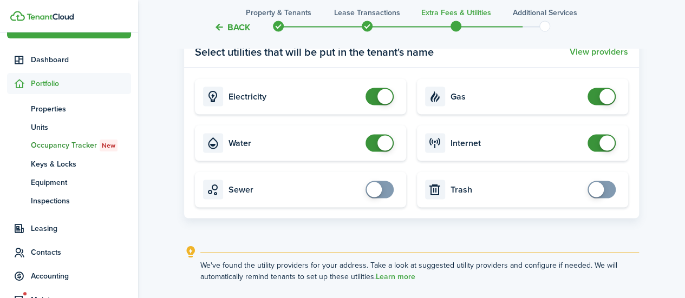
checkbox input "true"
click at [604, 192] on span at bounding box center [601, 189] width 11 height 17
checkbox input "true"
click at [377, 195] on span at bounding box center [374, 189] width 15 height 15
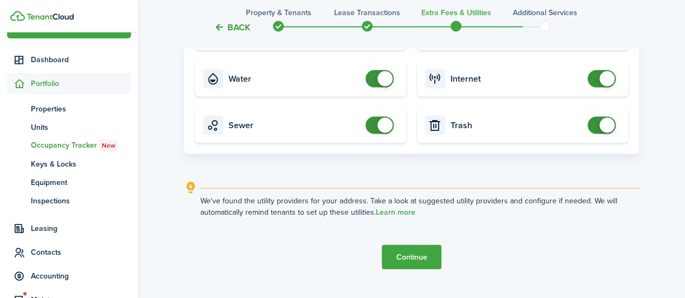
scroll to position [1120, 0]
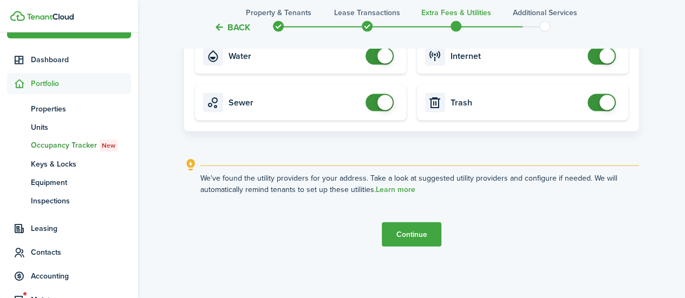
click at [425, 225] on button "Continue" at bounding box center [412, 235] width 60 height 24
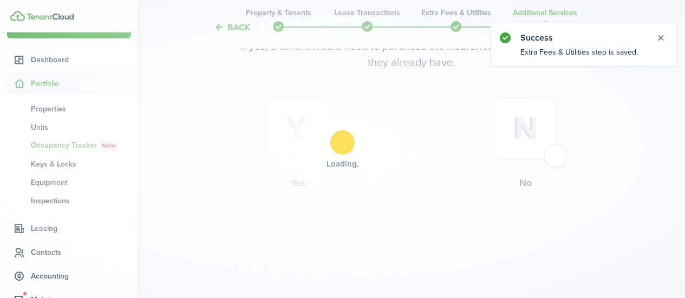
scroll to position [0, 0]
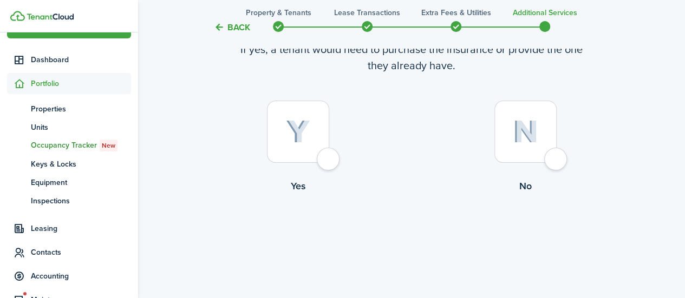
click at [329, 158] on div at bounding box center [298, 132] width 62 height 62
radio input "true"
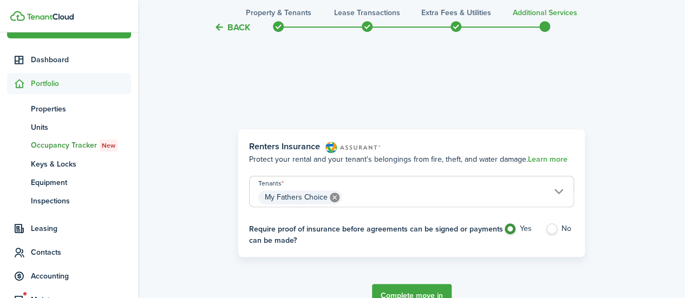
scroll to position [314, 0]
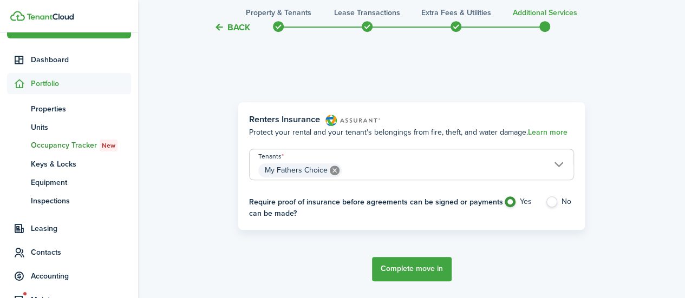
click at [390, 266] on button "Complete move in" at bounding box center [412, 269] width 80 height 24
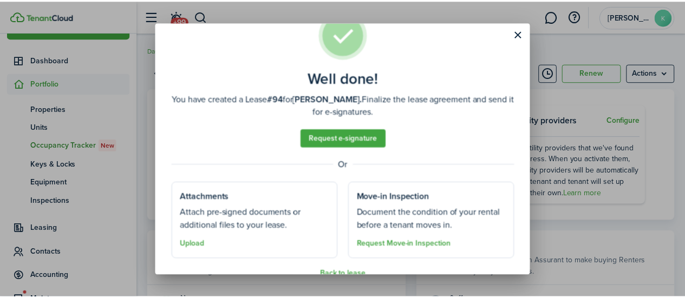
scroll to position [52, 0]
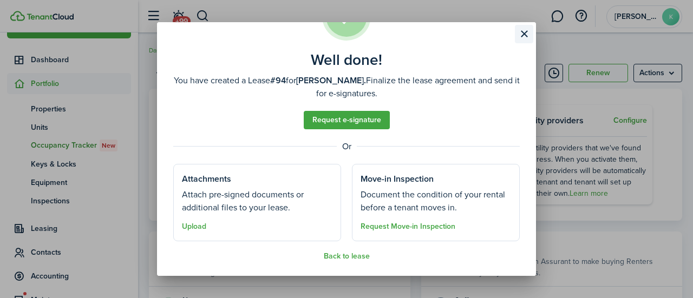
click at [523, 37] on button "Close modal" at bounding box center [524, 34] width 18 height 18
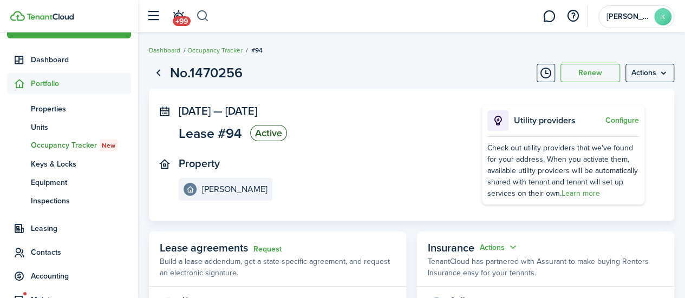
click at [208, 24] on button "button" at bounding box center [203, 16] width 14 height 18
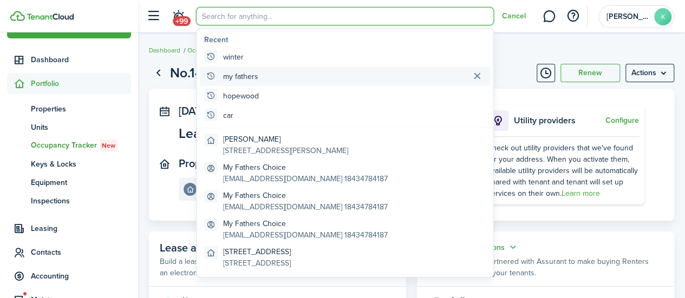
click at [293, 78] on global-search-item "my fathers" at bounding box center [345, 76] width 290 height 19
type input "my fathers"
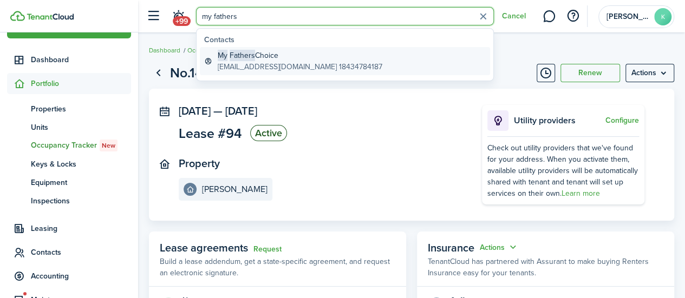
click at [358, 57] on global-search-item-title "My Fathers Choice" at bounding box center [300, 55] width 165 height 11
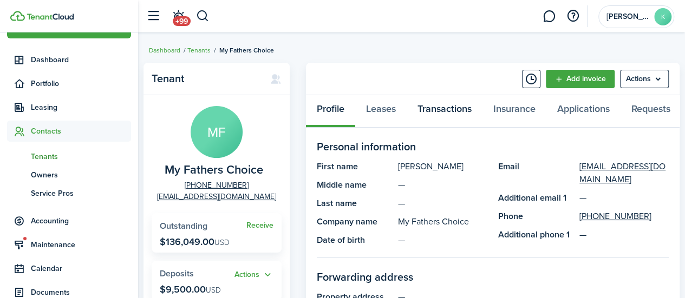
click at [440, 108] on link "Transactions" at bounding box center [445, 111] width 76 height 32
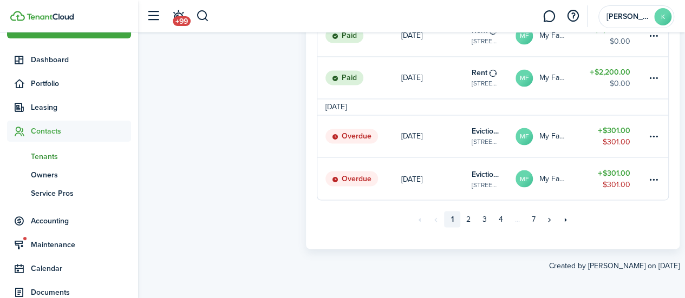
scroll to position [865, 0]
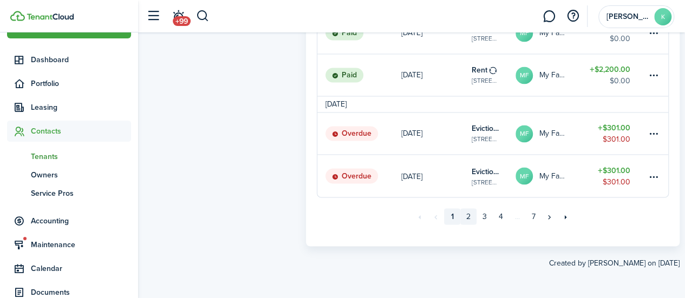
click at [466, 218] on link "2" at bounding box center [468, 216] width 16 height 16
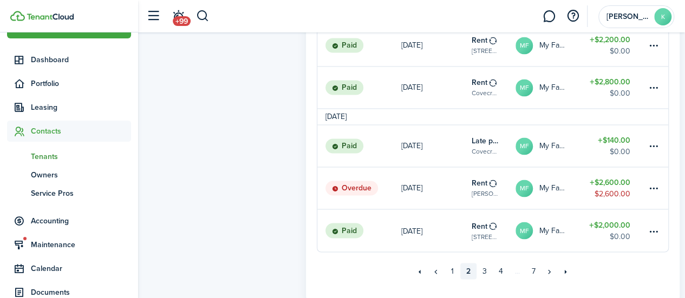
scroll to position [865, 0]
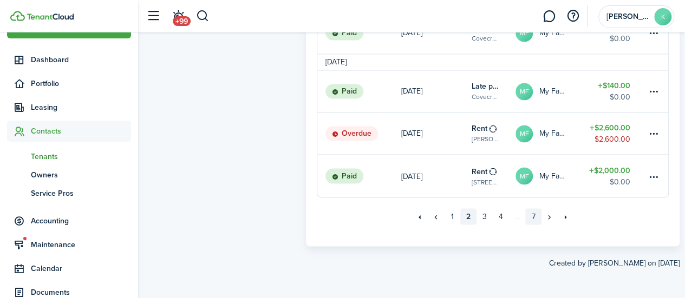
click at [531, 218] on link "7" at bounding box center [533, 216] width 16 height 16
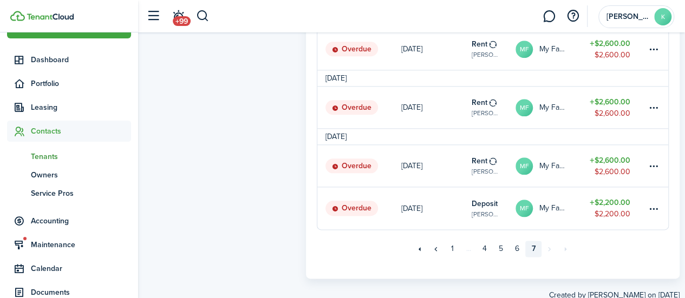
scroll to position [598, 0]
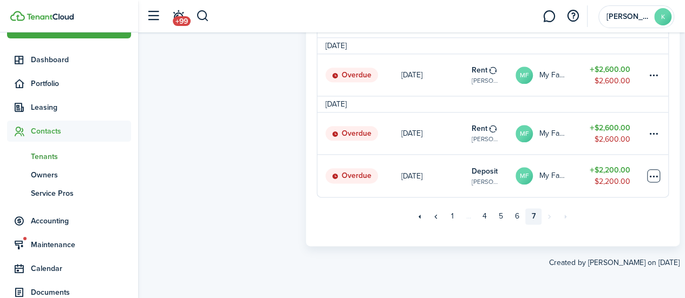
click at [657, 175] on table-menu-btn-icon at bounding box center [653, 175] width 13 height 13
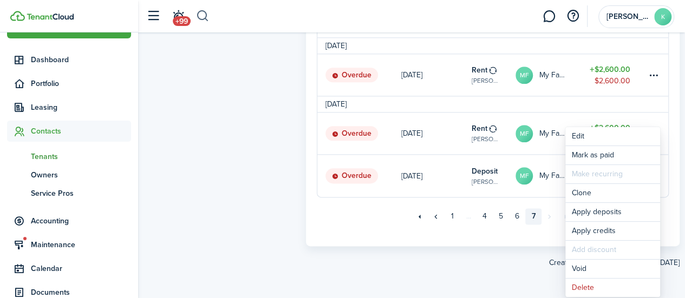
click at [205, 15] on button "button" at bounding box center [203, 16] width 14 height 18
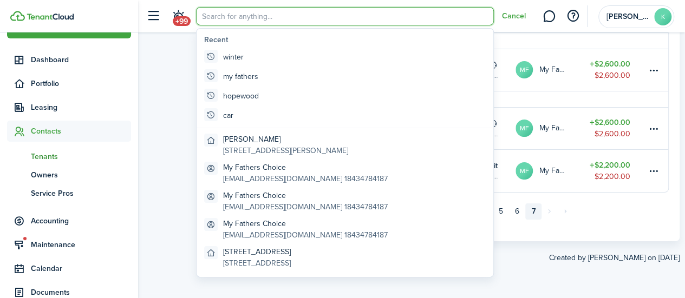
scroll to position [0, 0]
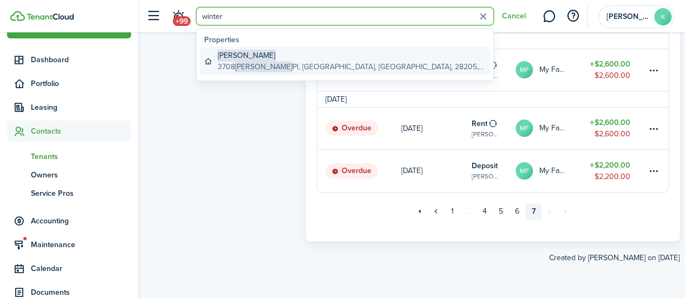
type input "winter"
click at [260, 58] on global-search-item-title "[PERSON_NAME]" at bounding box center [352, 55] width 268 height 11
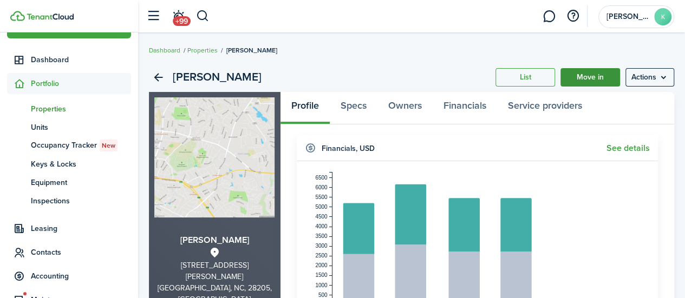
click at [585, 77] on link "Move in" at bounding box center [590, 77] width 60 height 18
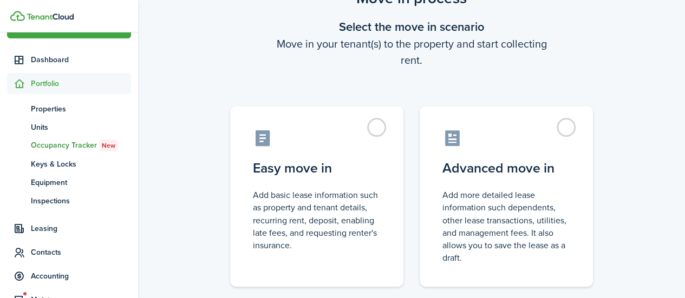
scroll to position [50, 0]
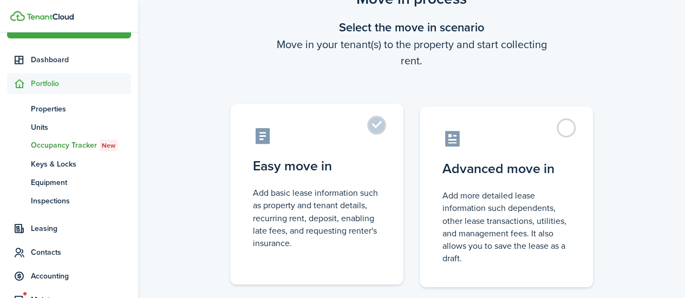
click at [370, 129] on label "Easy move in Add basic lease information such as property and tenant details, r…" at bounding box center [316, 194] width 173 height 181
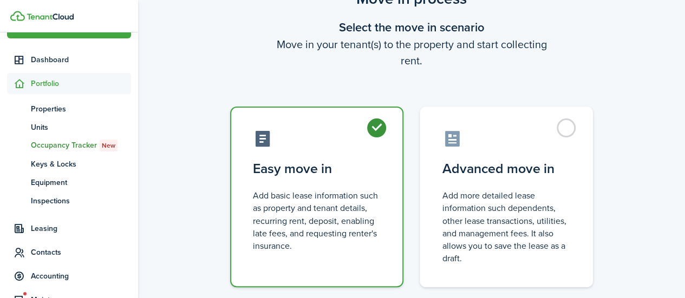
radio input "true"
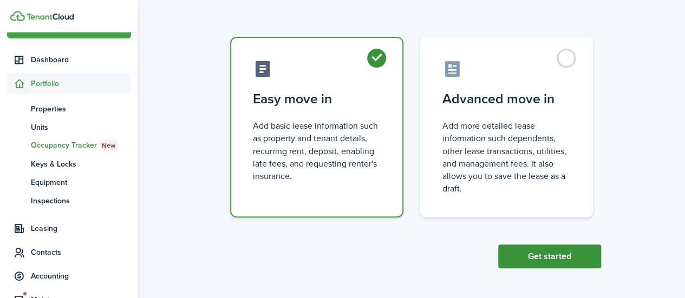
click at [530, 257] on button "Get started" at bounding box center [549, 257] width 103 height 24
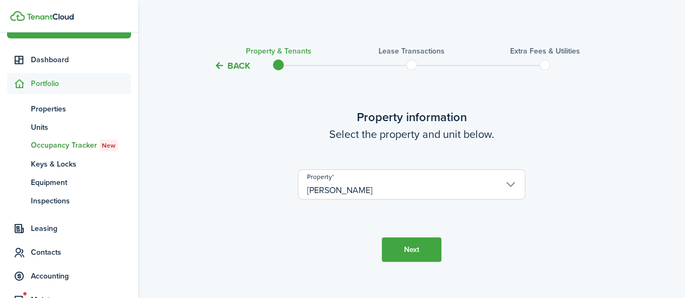
click at [419, 250] on button "Next" at bounding box center [412, 250] width 60 height 24
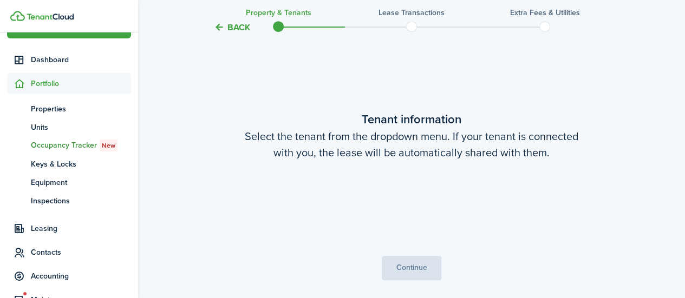
scroll to position [241, 0]
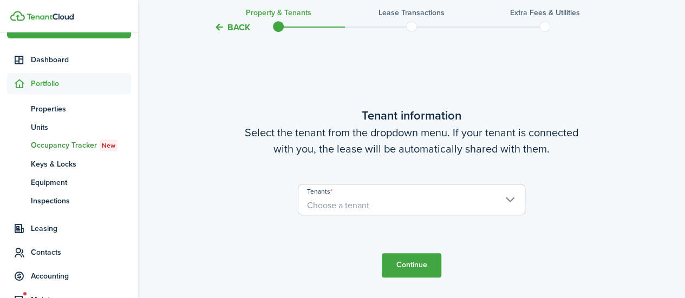
click at [409, 194] on input "Tenants" at bounding box center [411, 191] width 226 height 13
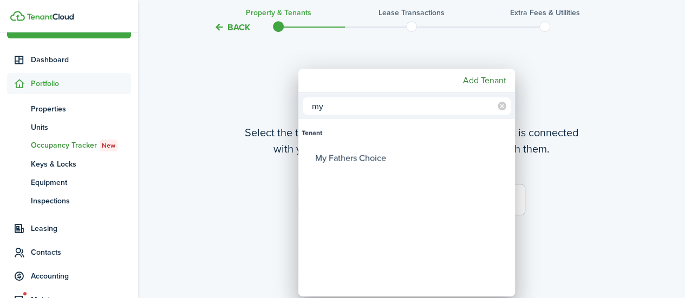
type input "my"
click at [404, 155] on div "My Fathers Choice" at bounding box center [411, 158] width 192 height 25
type input "My Fathers Choice"
click at [591, 230] on div at bounding box center [342, 149] width 858 height 472
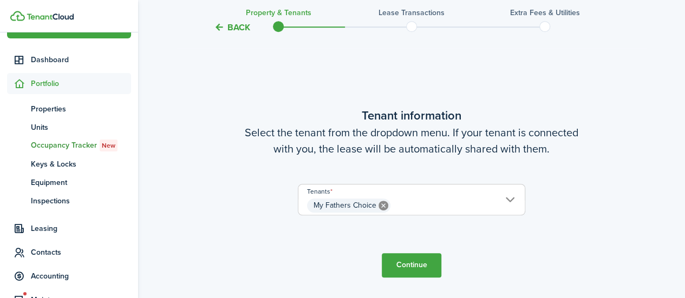
click at [424, 261] on button "Continue" at bounding box center [412, 265] width 60 height 24
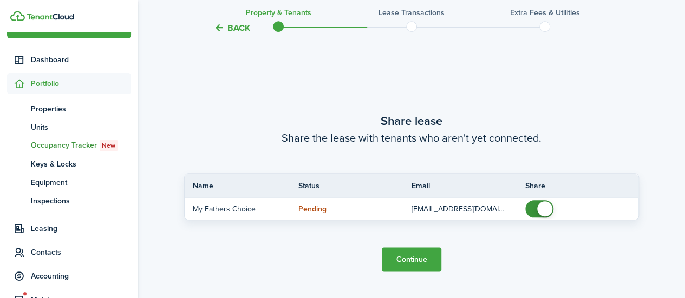
scroll to position [539, 0]
click at [417, 264] on button "Continue" at bounding box center [412, 259] width 60 height 24
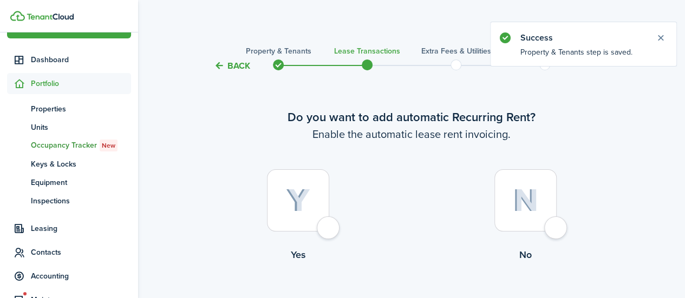
click at [348, 216] on label "Yes" at bounding box center [297, 218] width 227 height 98
radio input "true"
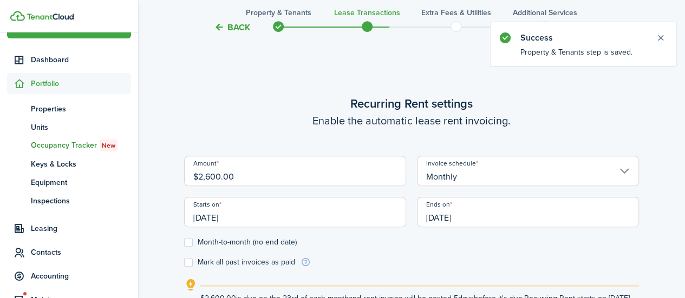
scroll to position [298, 0]
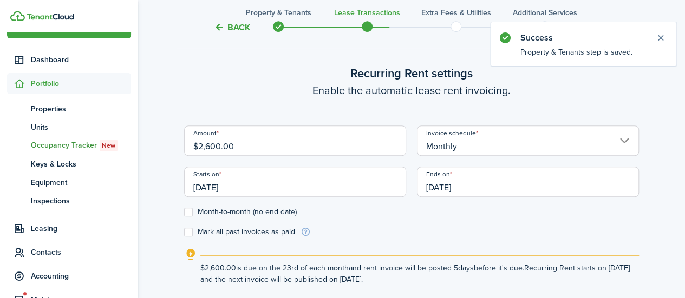
click at [304, 184] on input "[DATE]" at bounding box center [295, 182] width 222 height 30
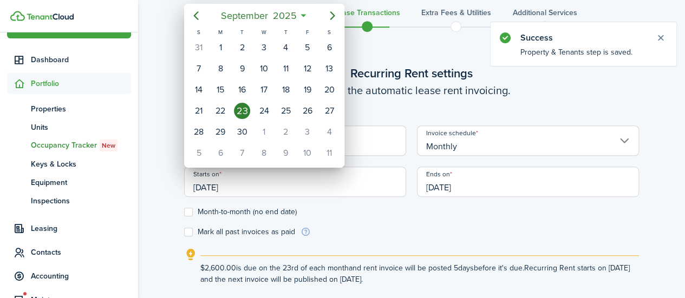
click at [195, 13] on icon "Previous page" at bounding box center [195, 15] width 5 height 9
click at [191, 15] on icon "Previous page" at bounding box center [196, 15] width 13 height 13
click at [191, 18] on icon "Previous page" at bounding box center [196, 15] width 13 height 13
click at [192, 17] on icon "Previous page" at bounding box center [196, 15] width 13 height 13
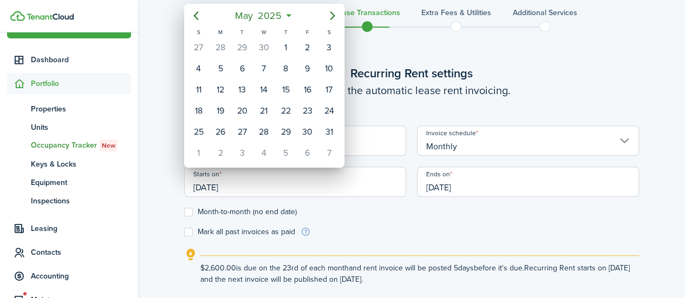
click at [194, 18] on icon "Previous page" at bounding box center [196, 15] width 13 height 13
click at [197, 17] on icon "Previous page" at bounding box center [196, 15] width 13 height 13
click at [198, 21] on icon "Previous page" at bounding box center [196, 15] width 13 height 13
click at [197, 19] on icon "Previous page" at bounding box center [195, 15] width 5 height 9
click at [267, 50] on div "1" at bounding box center [264, 48] width 16 height 16
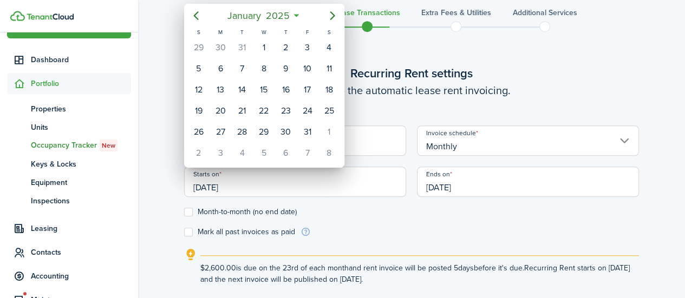
type input "[DATE]"
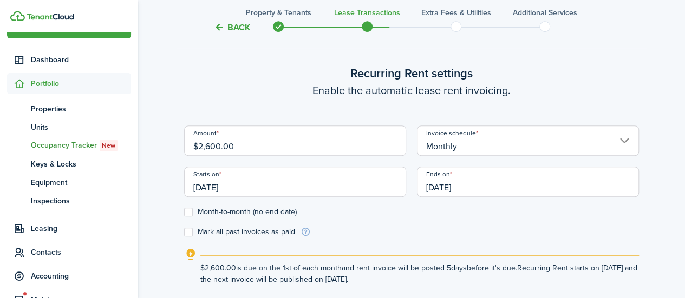
click at [498, 187] on input "[DATE]" at bounding box center [528, 182] width 222 height 30
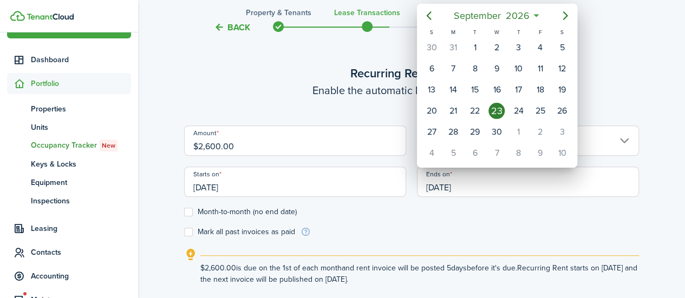
click at [558, 14] on mbsc-button "Next page" at bounding box center [565, 16] width 22 height 22
click at [562, 16] on icon "Next page" at bounding box center [565, 15] width 13 height 13
click at [564, 15] on icon "Next page" at bounding box center [565, 15] width 13 height 13
click at [515, 126] on div "31" at bounding box center [518, 132] width 16 height 16
type input "[DATE]"
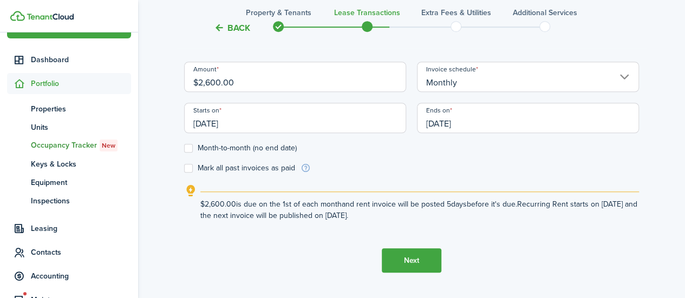
scroll to position [388, 0]
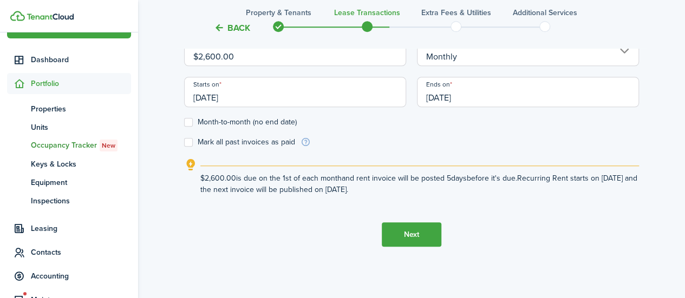
click at [402, 240] on button "Next" at bounding box center [412, 235] width 60 height 24
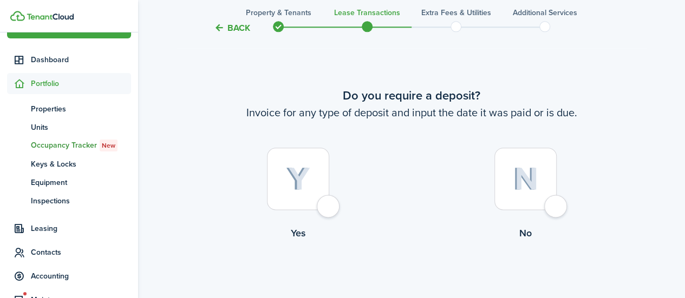
click at [369, 263] on tc-wizard-step "Do you require a deposit? Invoice for any type of deposit and input the date it…" at bounding box center [411, 192] width 455 height 298
click at [329, 204] on div at bounding box center [298, 179] width 62 height 62
radio input "true"
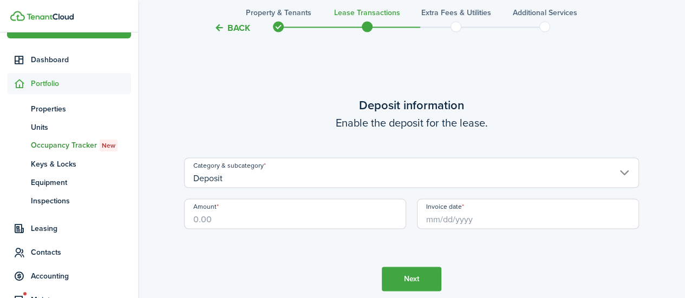
scroll to position [912, 0]
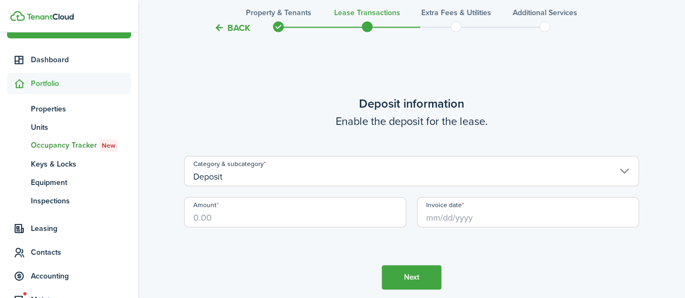
click at [352, 213] on input "Amount" at bounding box center [295, 212] width 222 height 30
click at [498, 219] on input "Invoice date" at bounding box center [528, 212] width 222 height 30
type input "$2,200.00"
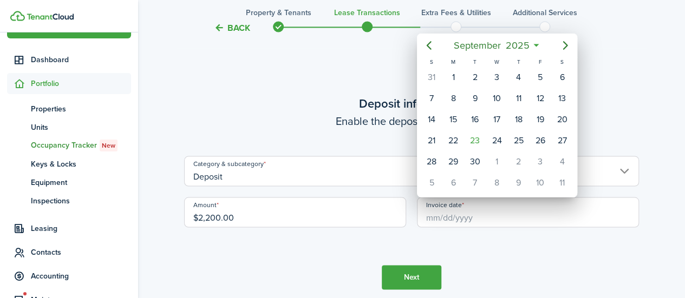
click at [482, 46] on span "September" at bounding box center [477, 45] width 52 height 19
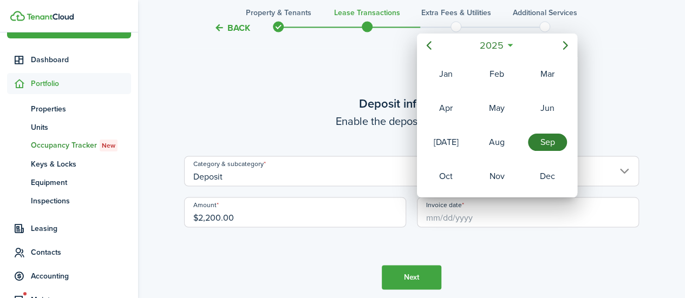
click at [489, 58] on div "Feb" at bounding box center [496, 74] width 43 height 32
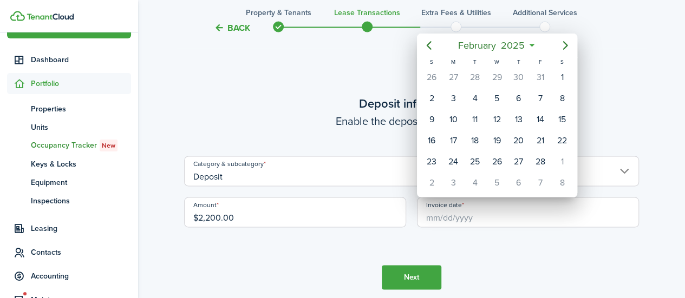
click at [489, 48] on span "February" at bounding box center [476, 45] width 43 height 19
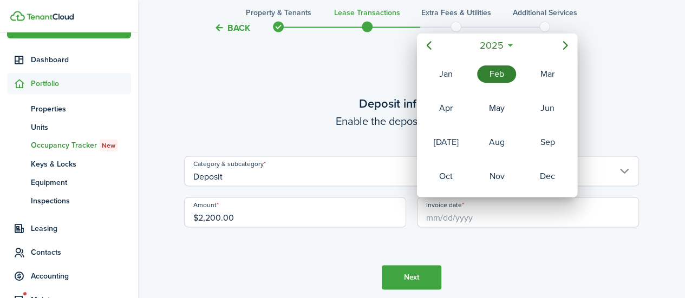
click at [493, 45] on span "2025" at bounding box center [491, 45] width 29 height 19
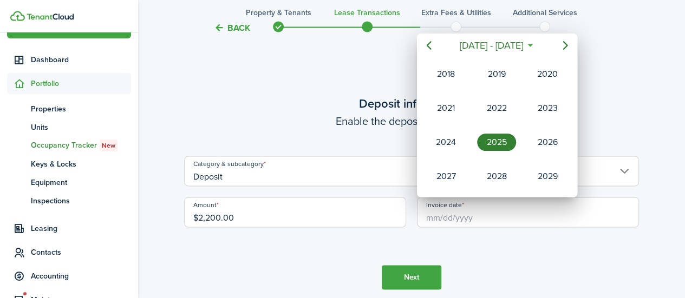
click at [443, 111] on div "2021" at bounding box center [446, 108] width 39 height 17
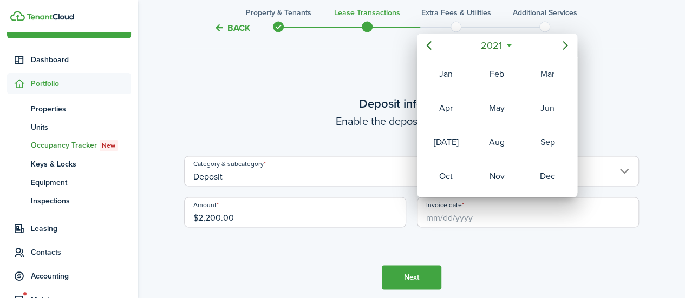
click at [446, 179] on div "Oct" at bounding box center [446, 176] width 39 height 17
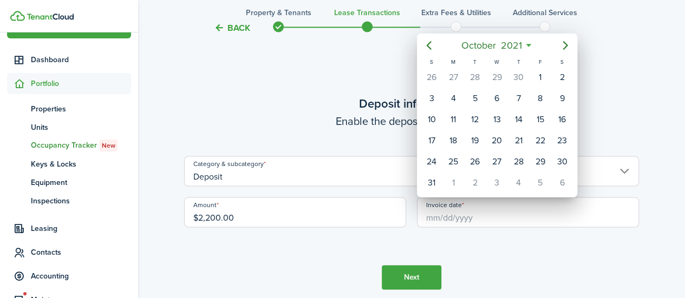
click at [538, 77] on div "1" at bounding box center [540, 77] width 16 height 16
type input "[DATE]"
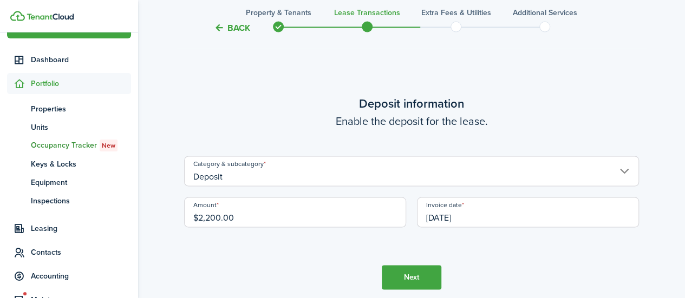
click at [414, 277] on button "Next" at bounding box center [412, 277] width 60 height 24
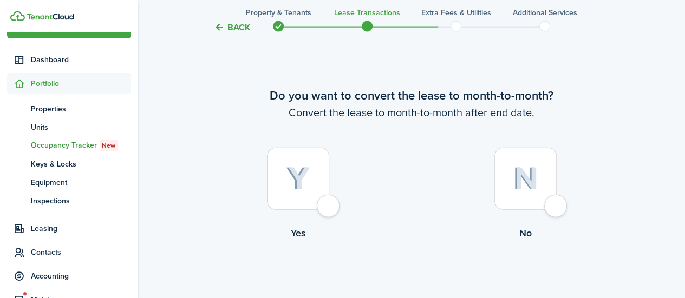
scroll to position [1211, 0]
click at [337, 226] on control-radio-card-title "Yes" at bounding box center [297, 233] width 227 height 14
radio input "true"
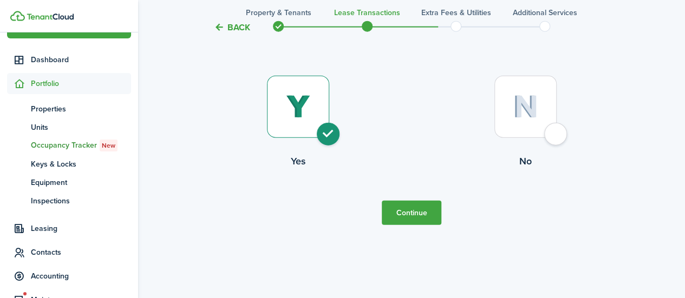
scroll to position [1283, 0]
click at [413, 218] on button "Continue" at bounding box center [412, 212] width 60 height 24
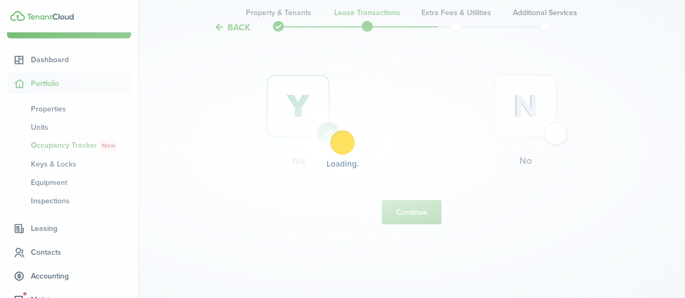
scroll to position [0, 0]
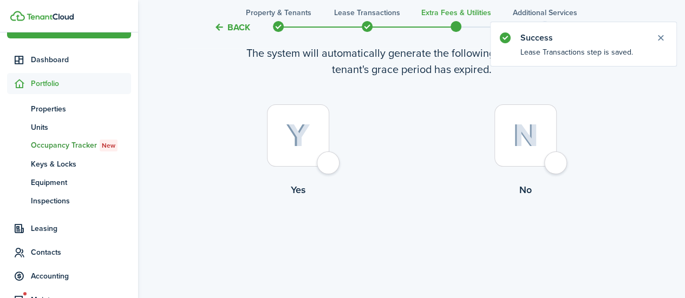
click at [321, 160] on div at bounding box center [298, 136] width 62 height 62
radio input "true"
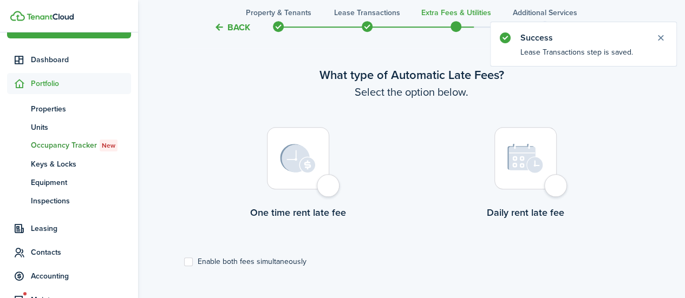
click at [329, 179] on div at bounding box center [298, 158] width 62 height 62
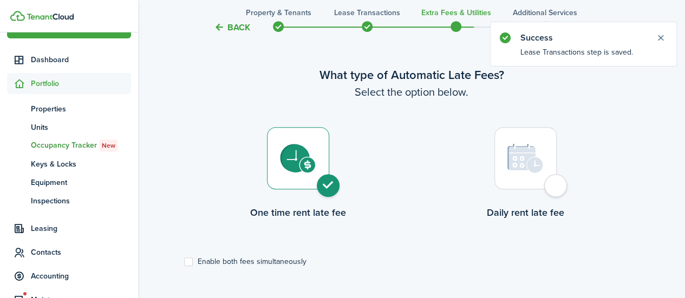
radio input "true"
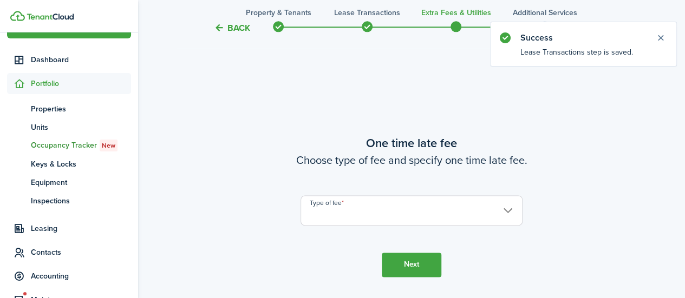
scroll to position [612, 0]
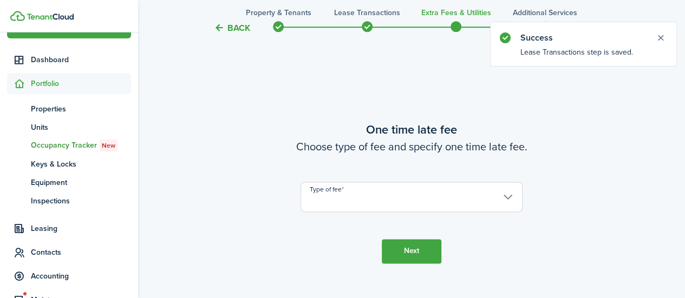
click at [383, 199] on input "Type of fee" at bounding box center [412, 197] width 222 height 30
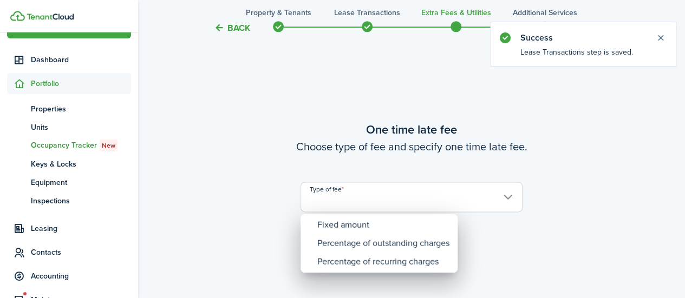
click at [363, 267] on div "Percentage of recurring charges" at bounding box center [383, 262] width 132 height 18
type input "Percentage of recurring charges"
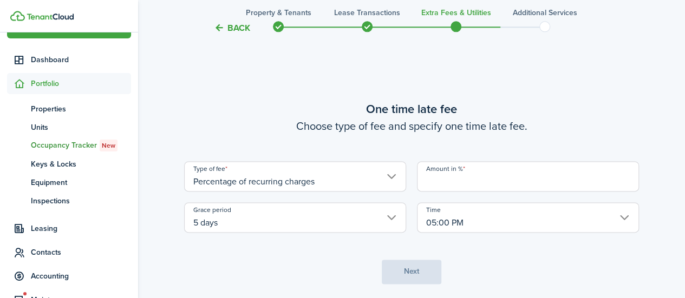
click at [461, 175] on input "Amount in %" at bounding box center [528, 176] width 222 height 30
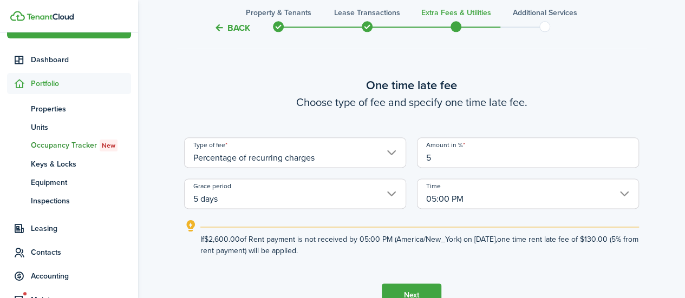
type input "5"
click at [405, 284] on button "Next" at bounding box center [412, 296] width 60 height 24
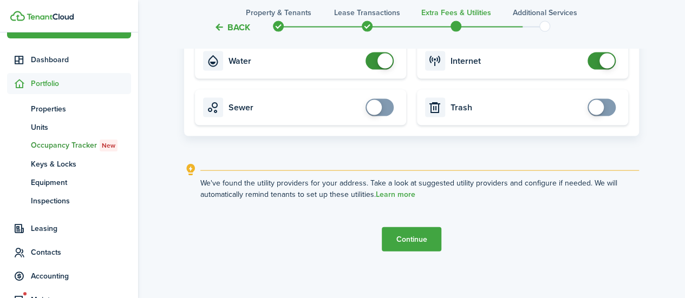
scroll to position [1120, 0]
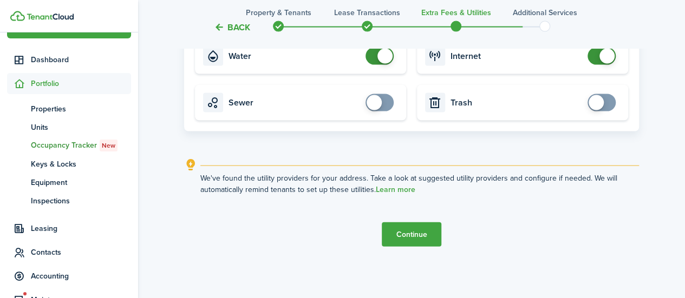
checkbox input "true"
click at [379, 105] on span at bounding box center [374, 102] width 15 height 15
checkbox input "true"
click at [602, 100] on span at bounding box center [596, 102] width 15 height 15
click at [430, 223] on button "Continue" at bounding box center [412, 235] width 60 height 24
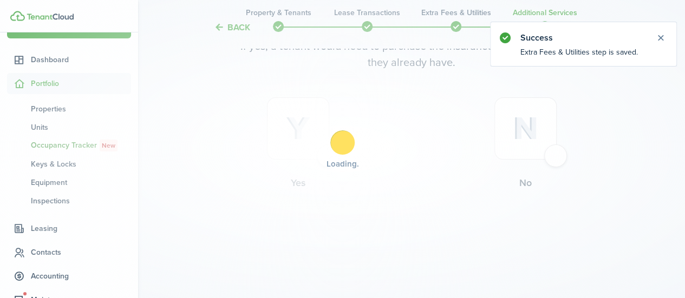
scroll to position [0, 0]
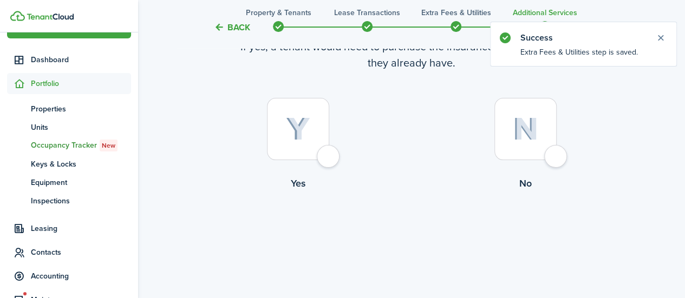
click at [340, 171] on label "Yes" at bounding box center [297, 147] width 227 height 98
radio input "true"
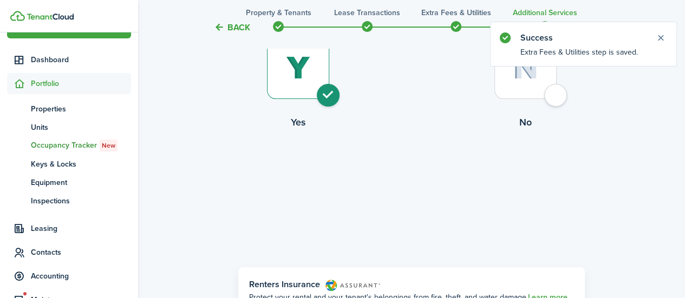
scroll to position [314, 0]
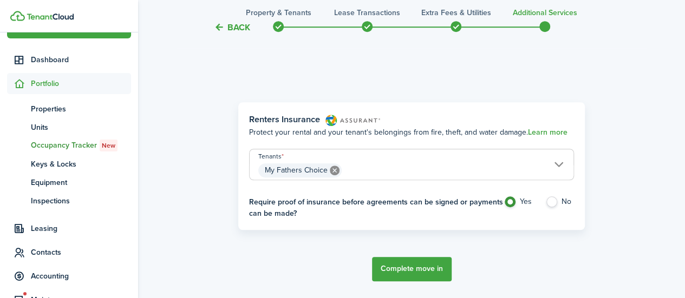
click at [416, 273] on button "Complete move in" at bounding box center [412, 269] width 80 height 24
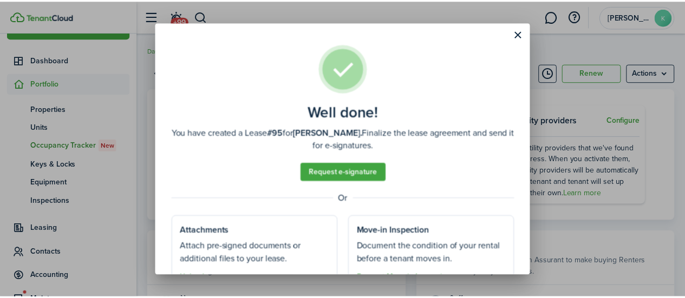
scroll to position [52, 0]
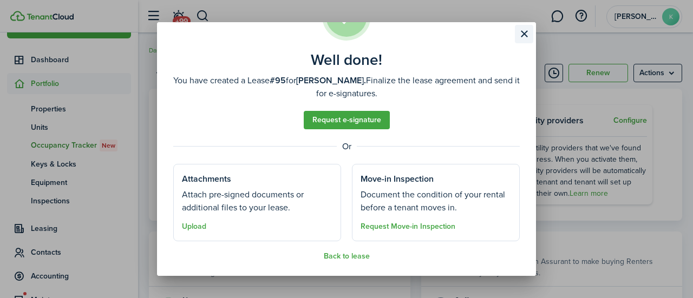
click at [517, 40] on button "Close modal" at bounding box center [524, 34] width 18 height 18
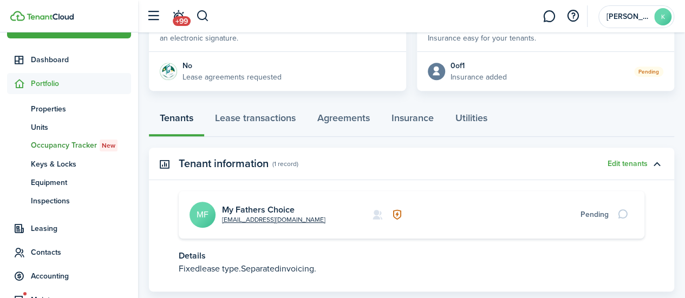
scroll to position [234, 0]
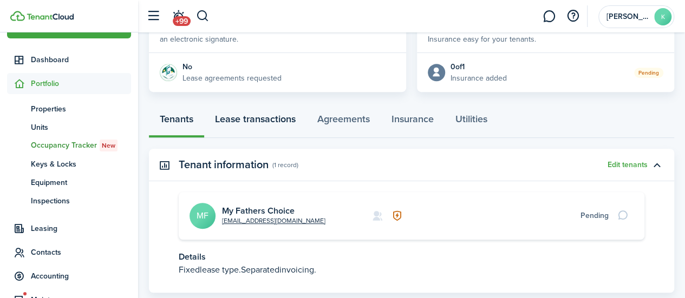
click at [267, 112] on link "Lease transactions" at bounding box center [255, 122] width 102 height 32
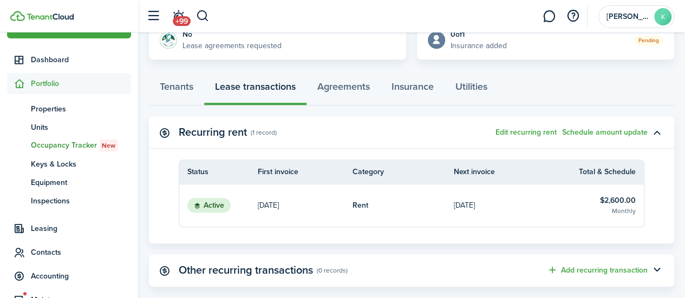
scroll to position [257, 0]
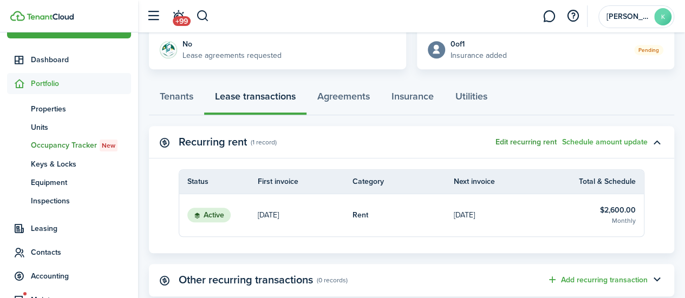
click at [532, 145] on button "Edit recurring rent" at bounding box center [525, 142] width 61 height 9
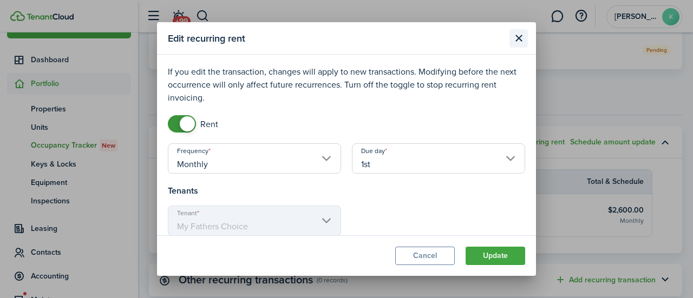
click at [521, 38] on button "Close modal" at bounding box center [519, 38] width 18 height 18
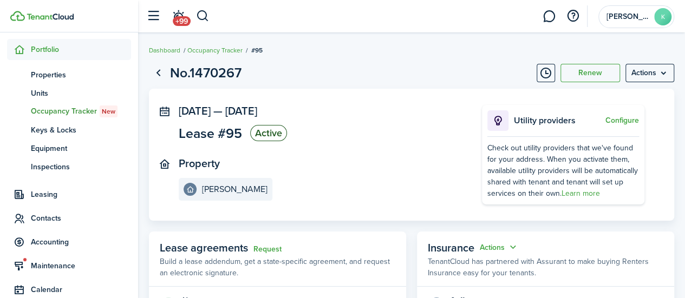
scroll to position [0, 0]
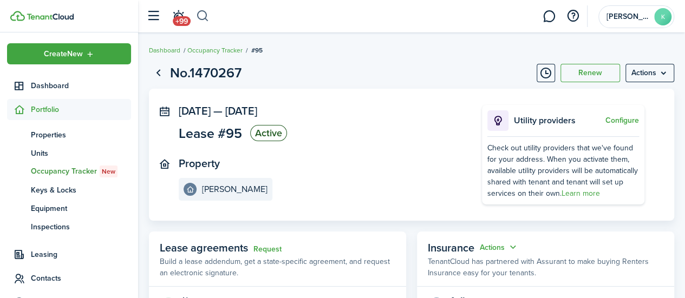
click at [206, 14] on button "button" at bounding box center [203, 16] width 14 height 18
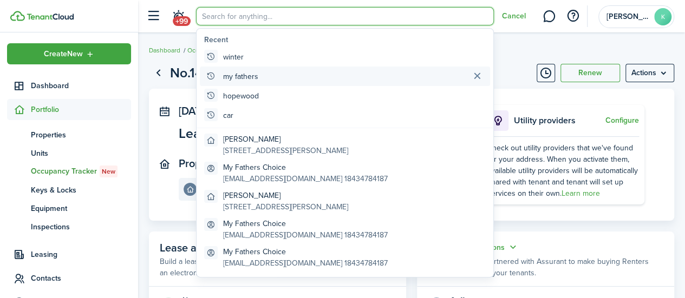
click at [245, 77] on global-search-item-title "my fathers" at bounding box center [240, 76] width 35 height 11
type input "my fathers"
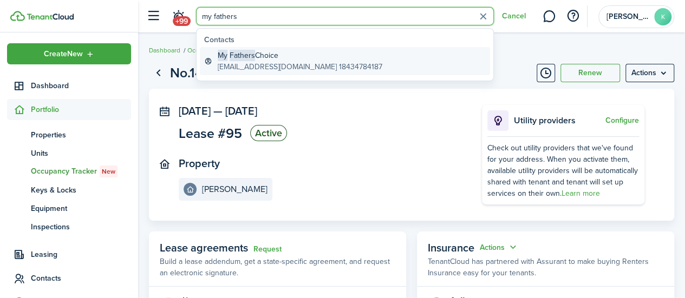
click at [291, 63] on global-search-item-description "[EMAIL_ADDRESS][DOMAIN_NAME] 18434784187" at bounding box center [300, 66] width 165 height 11
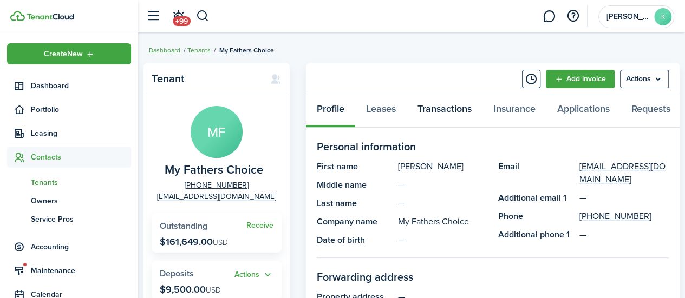
click at [452, 108] on link "Transactions" at bounding box center [445, 111] width 76 height 32
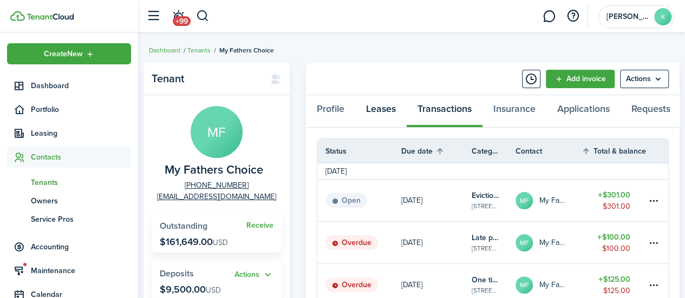
click at [378, 108] on link "Leases" at bounding box center [380, 111] width 51 height 32
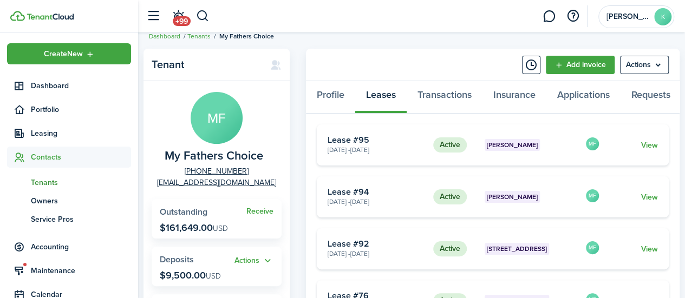
scroll to position [15, 0]
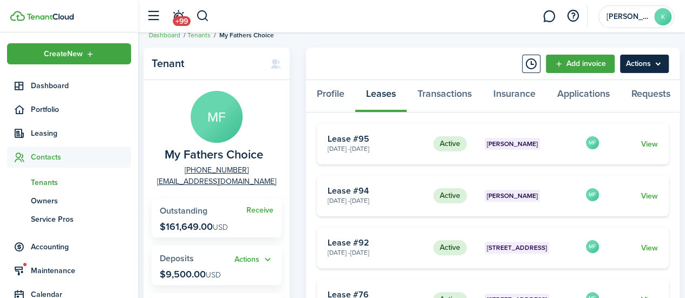
click at [651, 65] on menu-btn "Actions" at bounding box center [644, 64] width 49 height 18
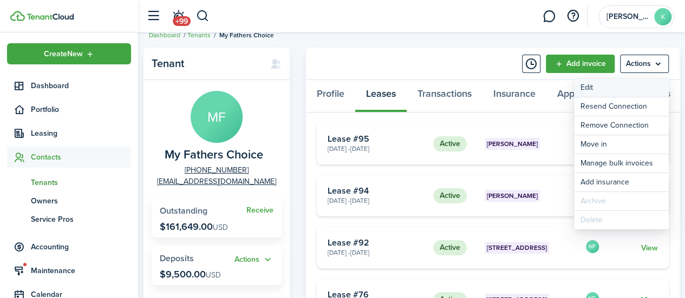
click at [618, 87] on link "Edit" at bounding box center [621, 88] width 95 height 18
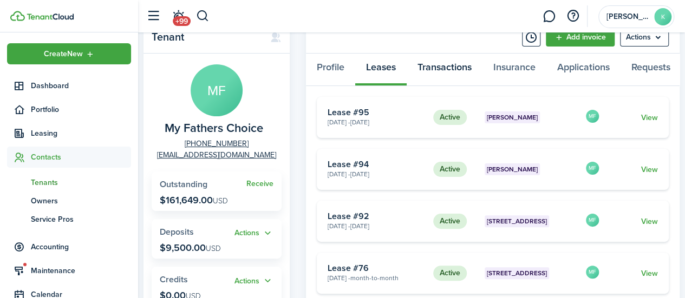
scroll to position [38, 0]
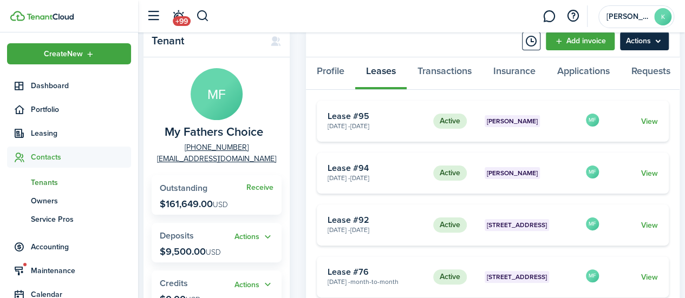
click at [645, 37] on menu-btn "Actions" at bounding box center [644, 41] width 49 height 18
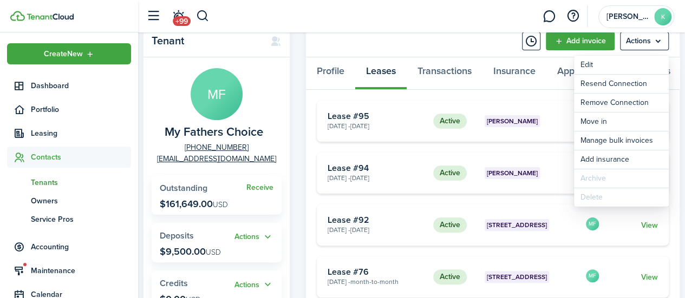
click at [681, 215] on div "Tenant MF My Fathers Choice [PHONE_NUMBER] [EMAIL_ADDRESS][DOMAIN_NAME] Receive…" at bounding box center [411, 281] width 547 height 525
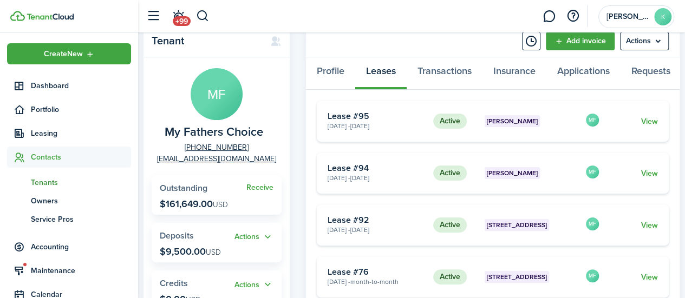
click at [620, 176] on card-footer "View" at bounding box center [636, 173] width 43 height 11
click at [609, 194] on card "Active [PERSON_NAME] [DATE] - [DATE] Lease #94 MF View" at bounding box center [493, 173] width 352 height 41
click at [648, 179] on link "View" at bounding box center [649, 173] width 17 height 11
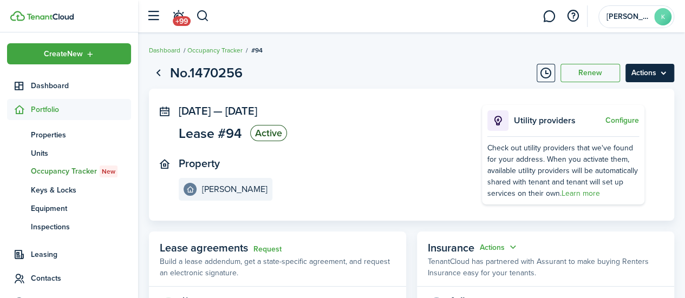
click at [660, 73] on menu-btn "Actions" at bounding box center [649, 73] width 49 height 18
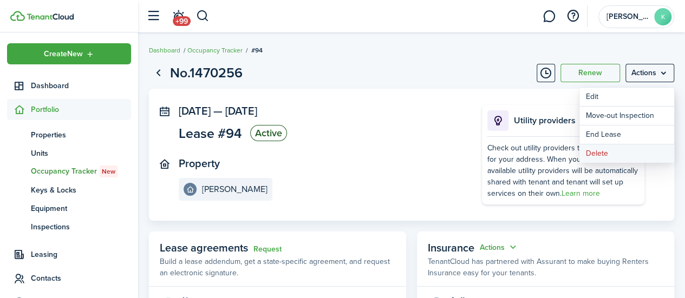
click at [617, 149] on button "Delete" at bounding box center [626, 154] width 95 height 18
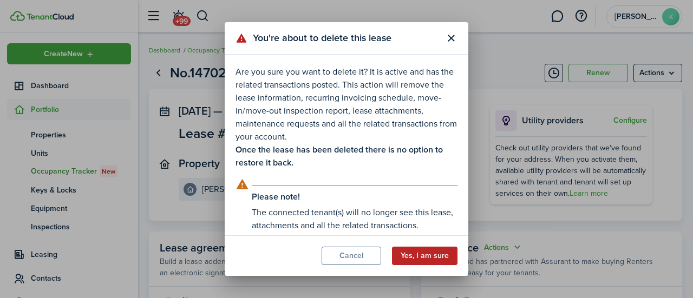
click at [433, 257] on button "Yes, I am sure" at bounding box center [425, 256] width 66 height 18
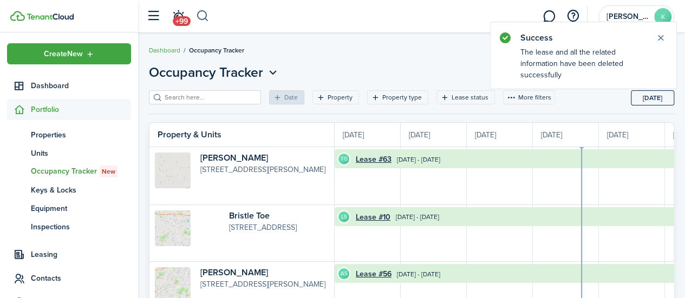
click at [201, 13] on button "button" at bounding box center [203, 16] width 14 height 18
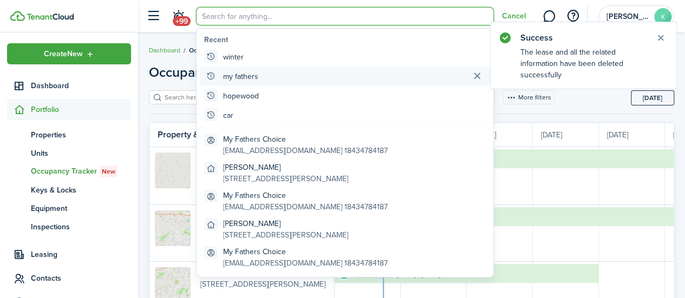
click at [239, 73] on global-search-item-title "my fathers" at bounding box center [240, 76] width 35 height 11
type input "my fathers"
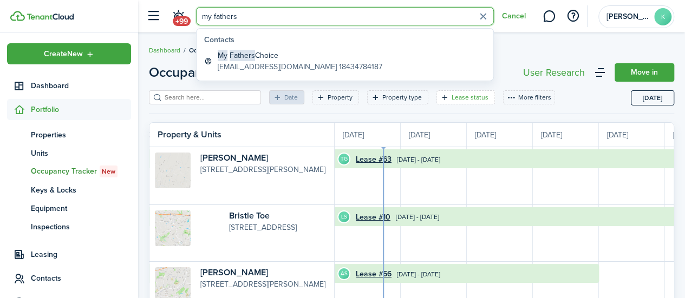
click at [472, 101] on div "Lease status" at bounding box center [472, 98] width 40 height 10
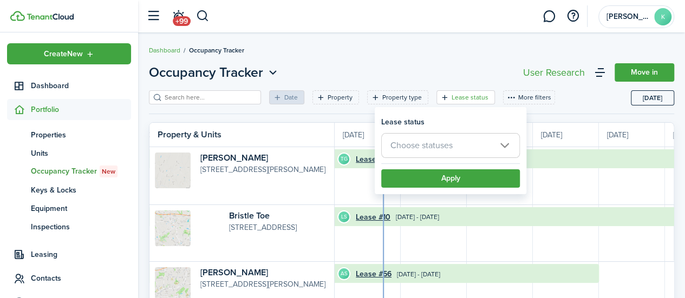
click at [472, 101] on div "Lease status" at bounding box center [472, 98] width 40 height 10
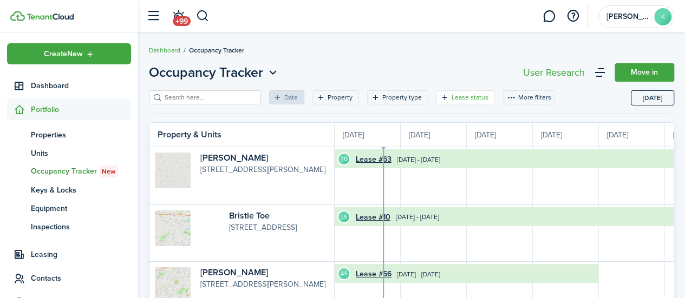
drag, startPoint x: 239, startPoint y: 73, endPoint x: 472, endPoint y: 101, distance: 234.5
click at [472, 101] on div "Lease status" at bounding box center [472, 98] width 40 height 10
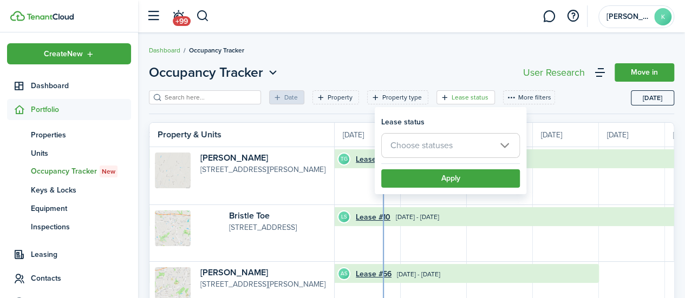
click at [472, 101] on div "Lease status" at bounding box center [472, 98] width 40 height 10
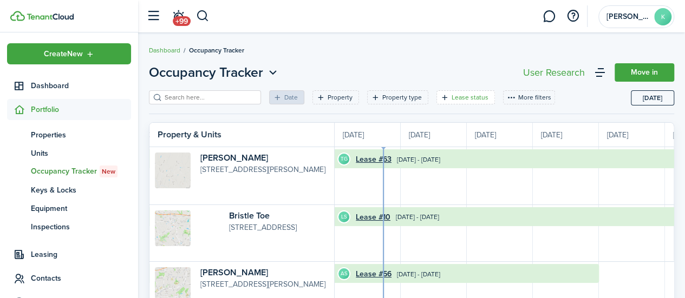
click at [472, 101] on div "Lease status" at bounding box center [472, 98] width 40 height 10
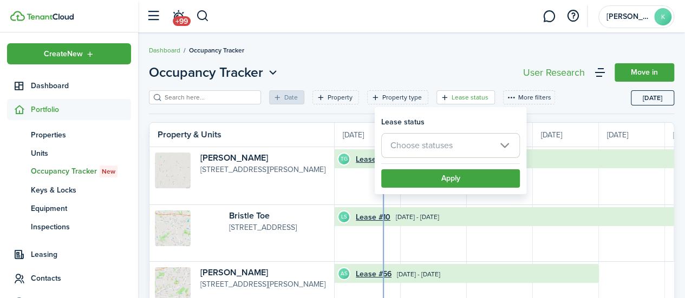
click at [472, 101] on div "Lease status" at bounding box center [472, 98] width 40 height 10
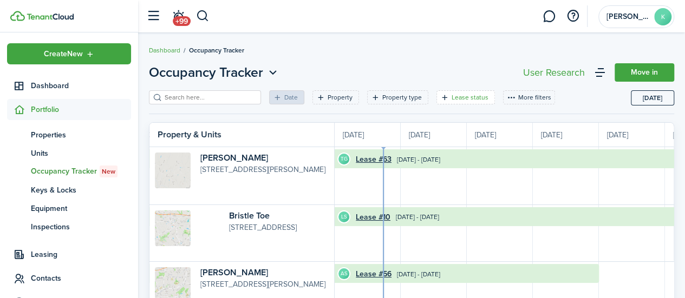
click at [472, 101] on div "Lease status" at bounding box center [472, 98] width 40 height 10
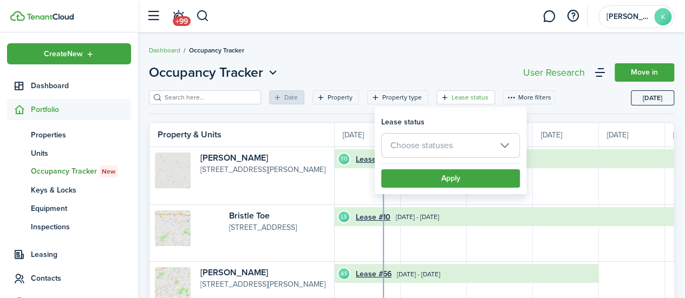
click at [472, 101] on div "Lease status" at bounding box center [472, 98] width 40 height 10
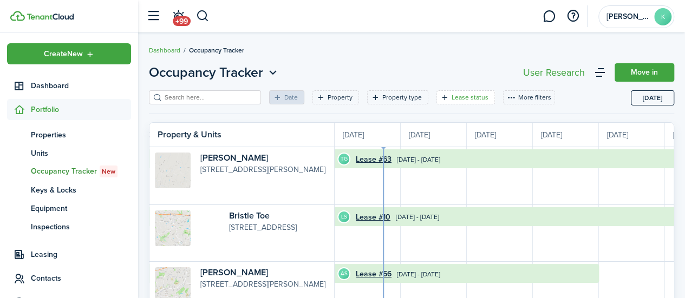
click at [472, 101] on div "Lease status" at bounding box center [472, 98] width 40 height 10
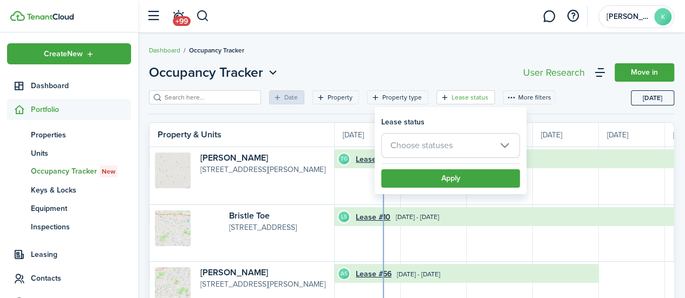
click at [472, 101] on div "Lease status" at bounding box center [472, 98] width 40 height 10
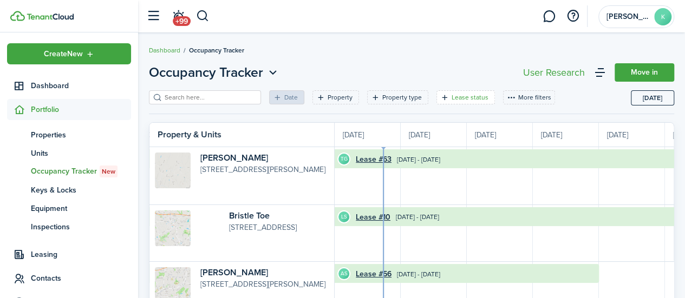
click at [472, 101] on div "Lease status" at bounding box center [472, 98] width 40 height 10
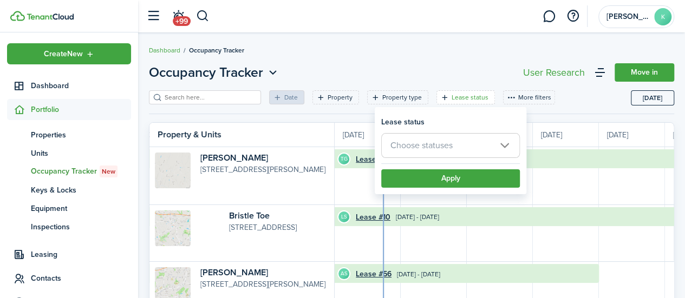
click at [505, 50] on breadcrumb "Dashboard Occupancy Tracker" at bounding box center [411, 44] width 525 height 25
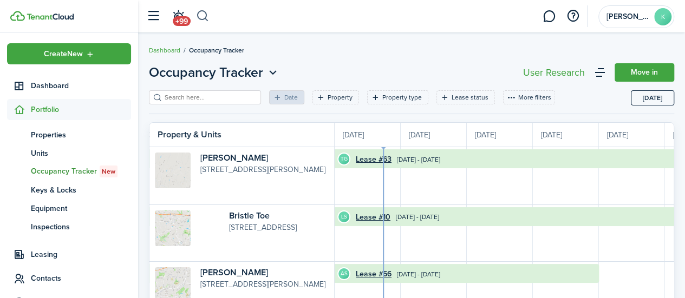
click at [199, 16] on button "button" at bounding box center [203, 16] width 14 height 18
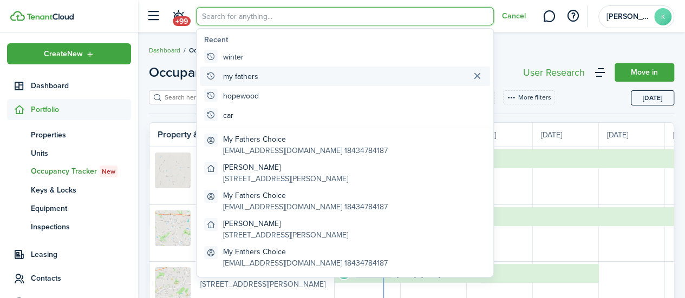
click at [248, 79] on global-search-item-title "my fathers" at bounding box center [240, 76] width 35 height 11
type input "my fathers"
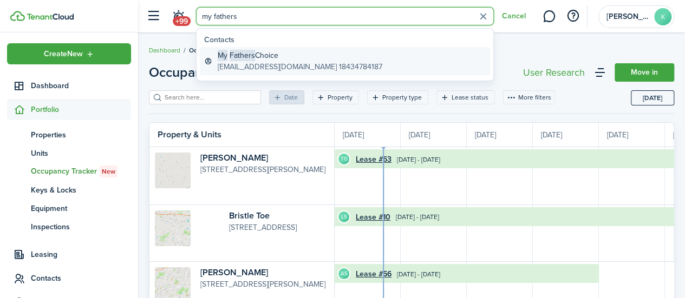
click at [274, 62] on global-search-item-description "[EMAIL_ADDRESS][DOMAIN_NAME] 18434784187" at bounding box center [300, 66] width 165 height 11
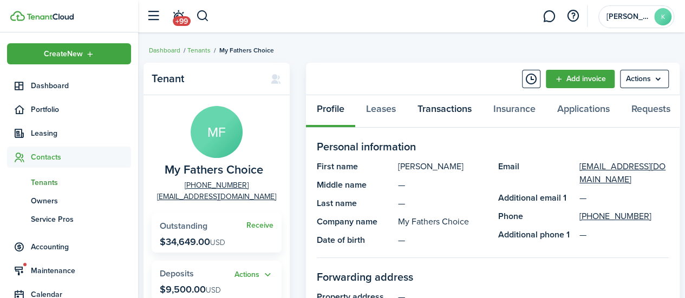
click at [440, 109] on link "Transactions" at bounding box center [445, 111] width 76 height 32
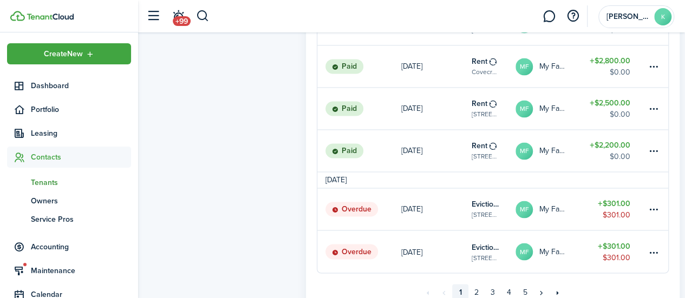
scroll to position [865, 0]
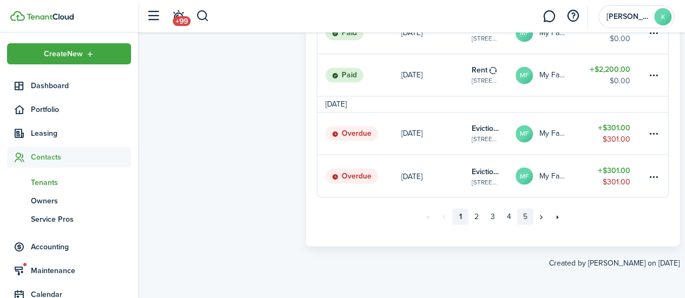
click at [521, 220] on link "5" at bounding box center [525, 216] width 16 height 16
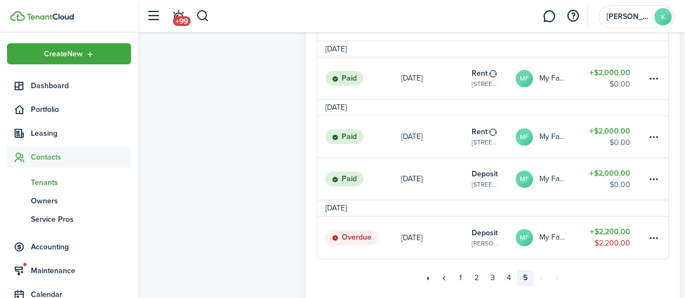
scroll to position [657, 0]
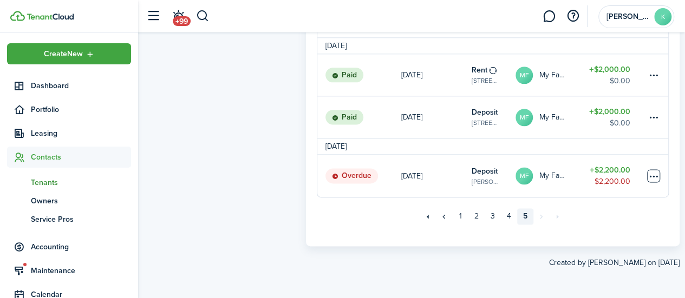
click at [657, 175] on table-menu-btn-icon at bounding box center [653, 175] width 13 height 13
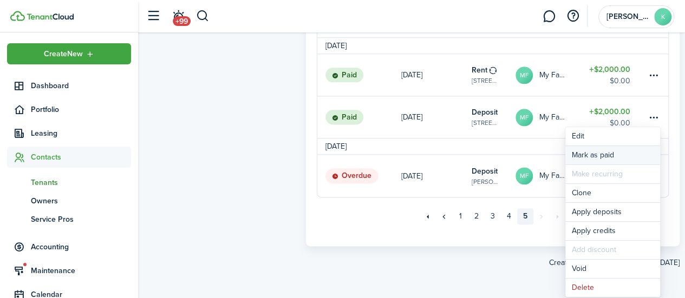
click at [594, 154] on link "Mark as paid" at bounding box center [612, 155] width 95 height 18
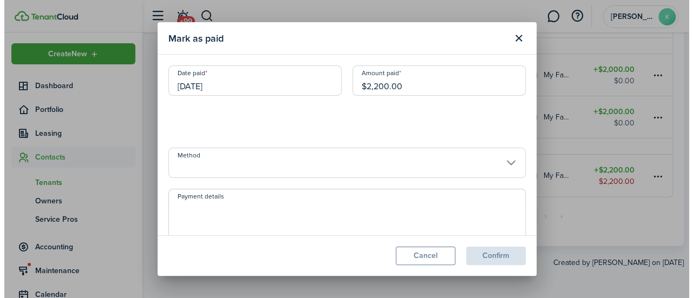
scroll to position [651, 0]
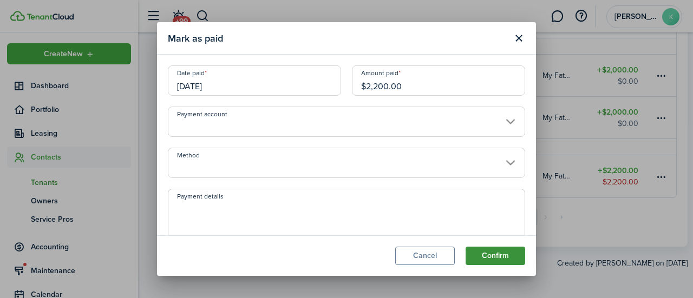
click at [499, 254] on button "Confirm" at bounding box center [496, 256] width 60 height 18
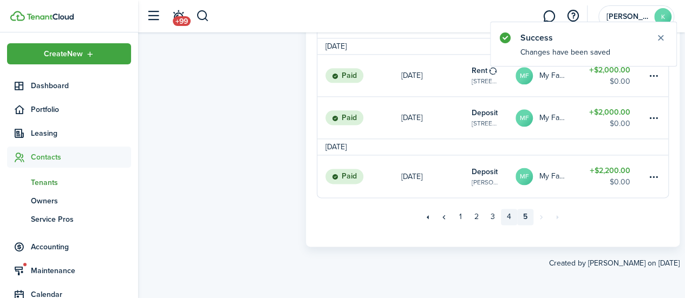
click at [509, 221] on link "4" at bounding box center [509, 217] width 16 height 16
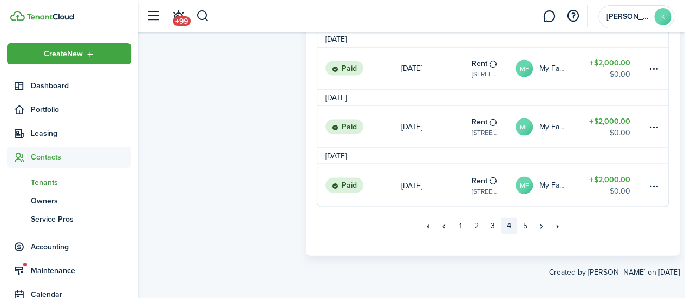
scroll to position [1060, 0]
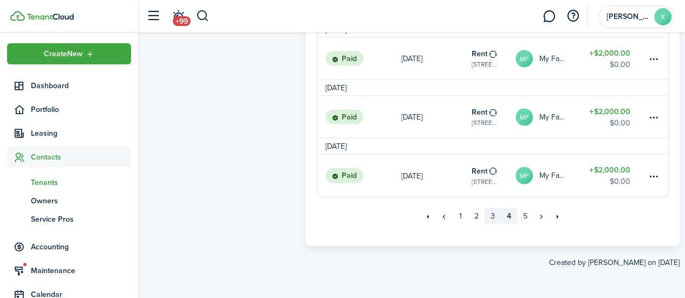
click at [492, 216] on link "3" at bounding box center [493, 216] width 16 height 16
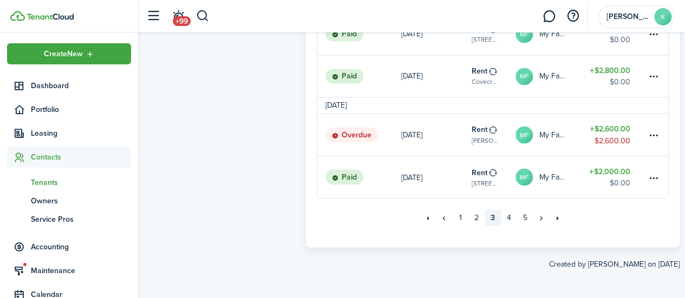
scroll to position [897, 0]
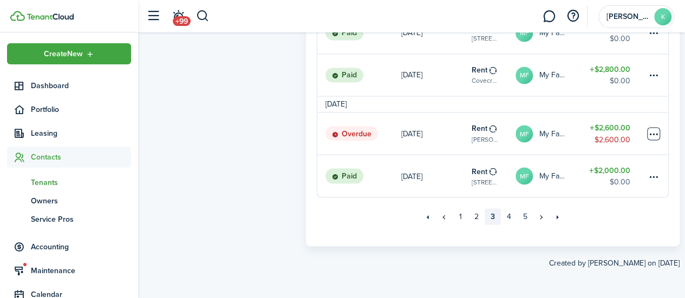
click at [653, 132] on table-menu-btn-icon at bounding box center [653, 133] width 13 height 13
